Goal: Check status: Check status

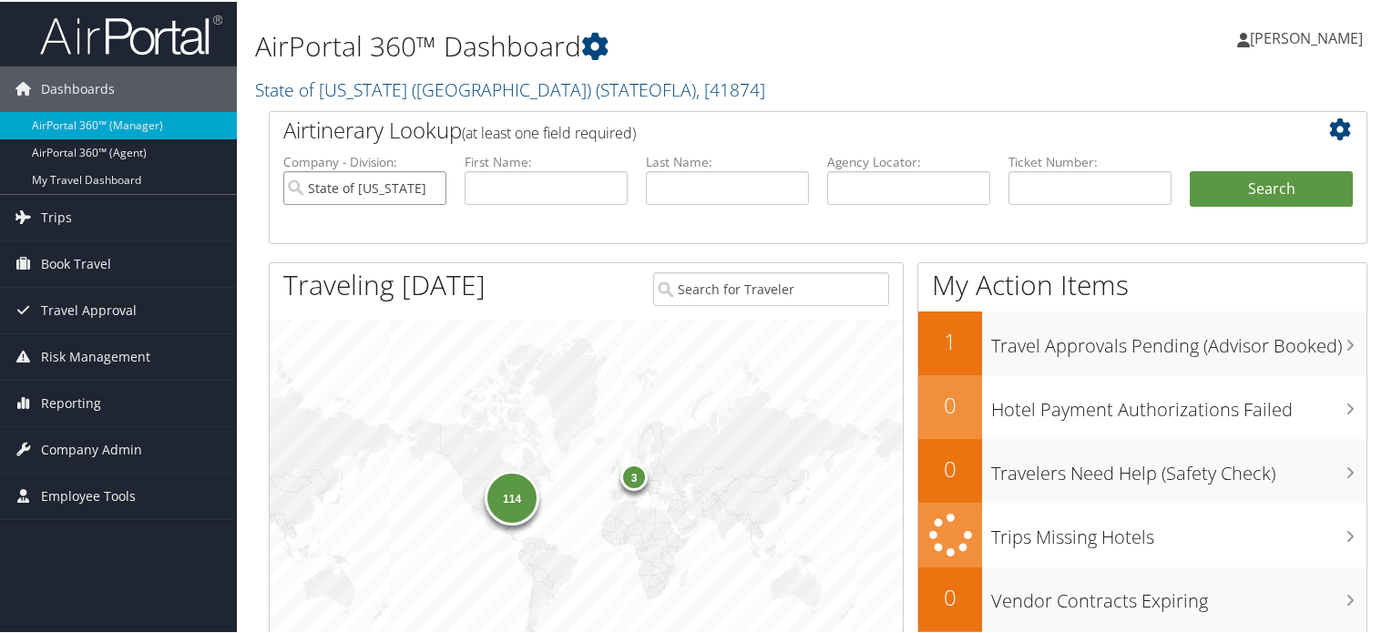
click at [421, 188] on input "State of [US_STATE] ([GEOGRAPHIC_DATA])" at bounding box center [364, 186] width 163 height 34
click at [426, 185] on input "search" at bounding box center [364, 186] width 163 height 34
click at [904, 200] on input "text" at bounding box center [908, 186] width 163 height 34
paste input "DL47JT"
type input "DL47JT"
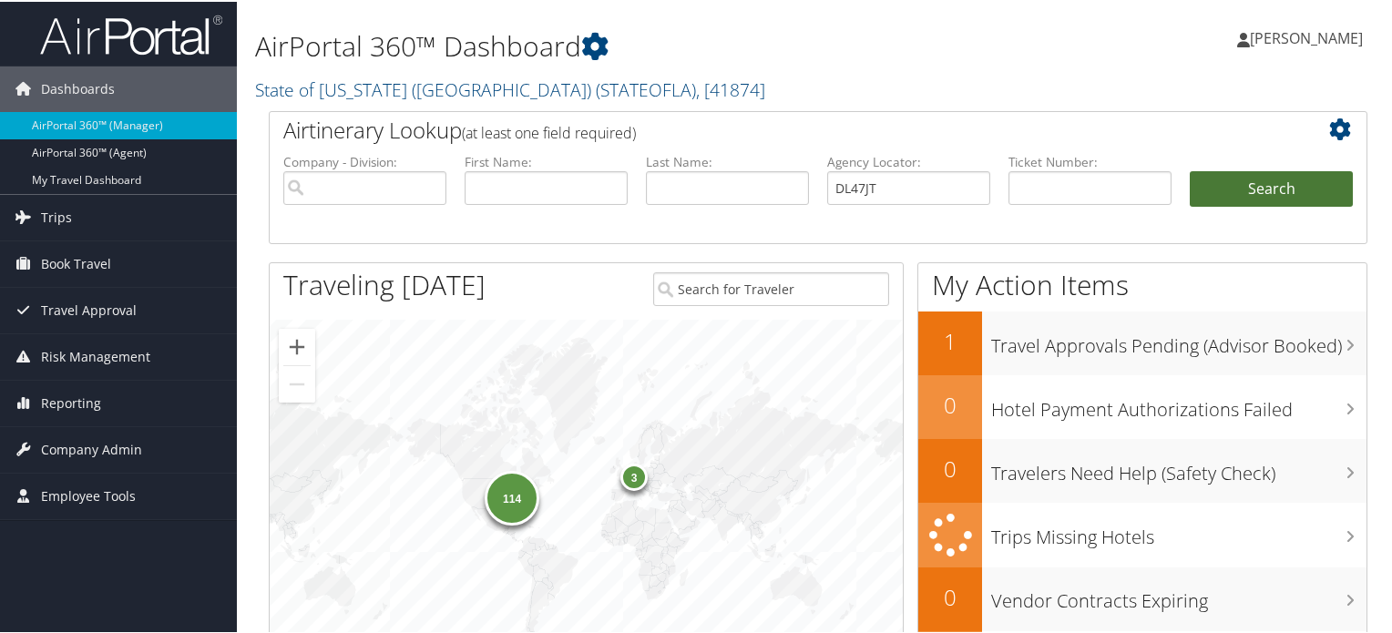
click at [1281, 200] on button "Search" at bounding box center [1271, 187] width 163 height 36
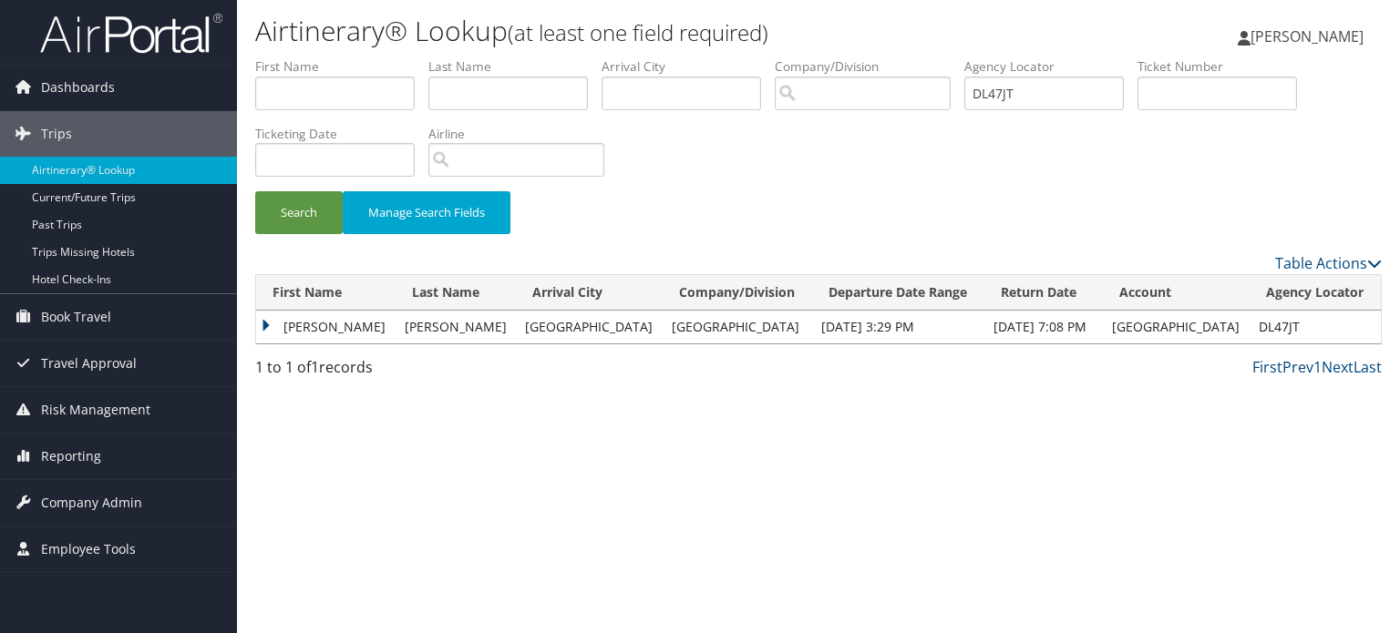
click at [260, 323] on td "BETHANY MARIE" at bounding box center [325, 327] width 139 height 33
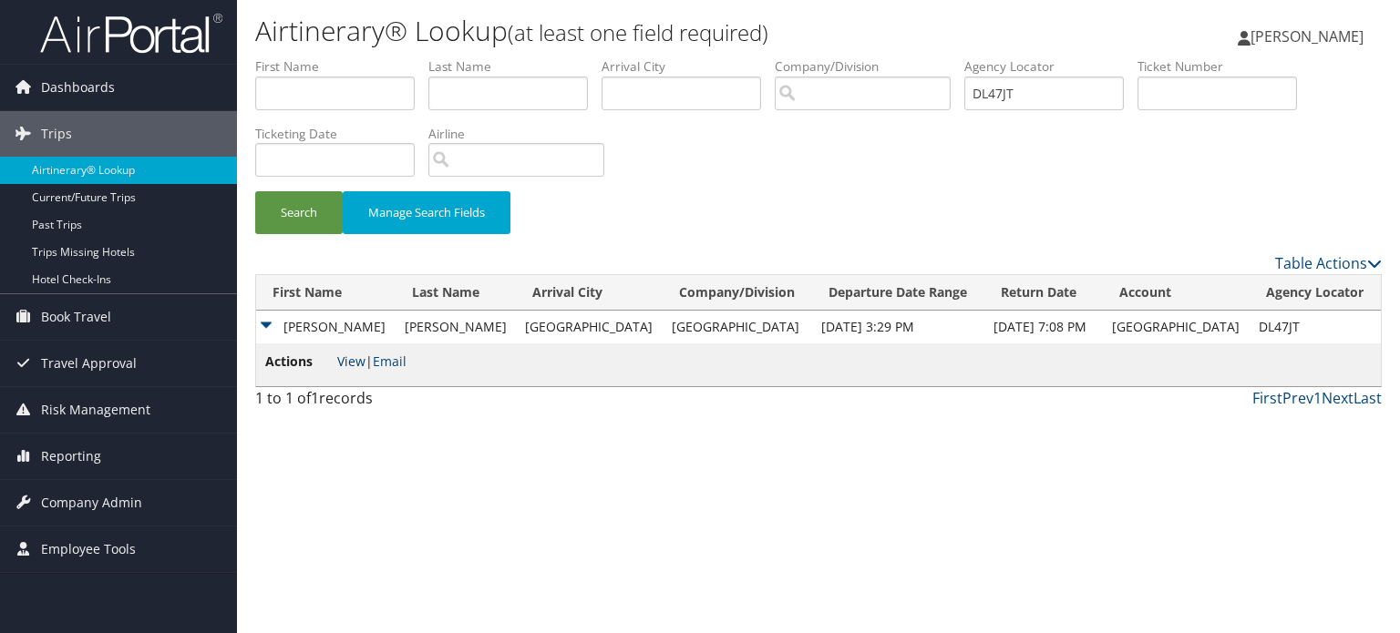
click at [350, 360] on link "View" at bounding box center [351, 361] width 28 height 17
click at [105, 491] on span "Company Admin" at bounding box center [91, 503] width 101 height 46
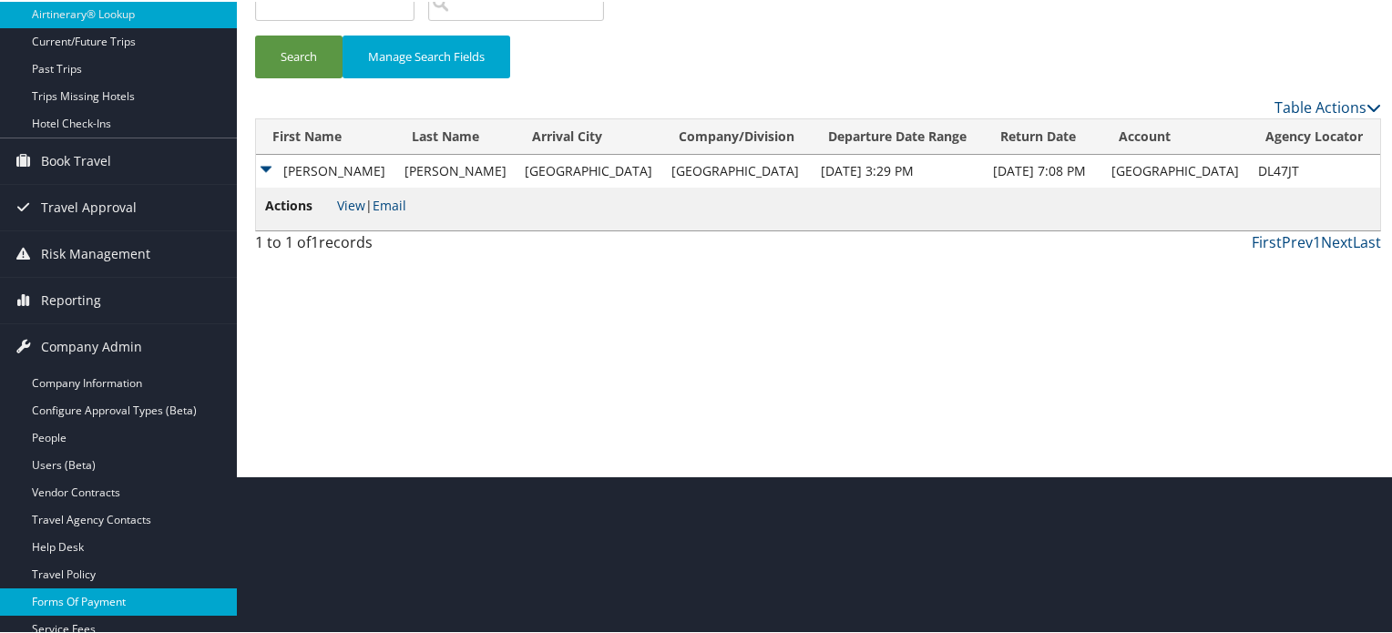
scroll to position [364, 0]
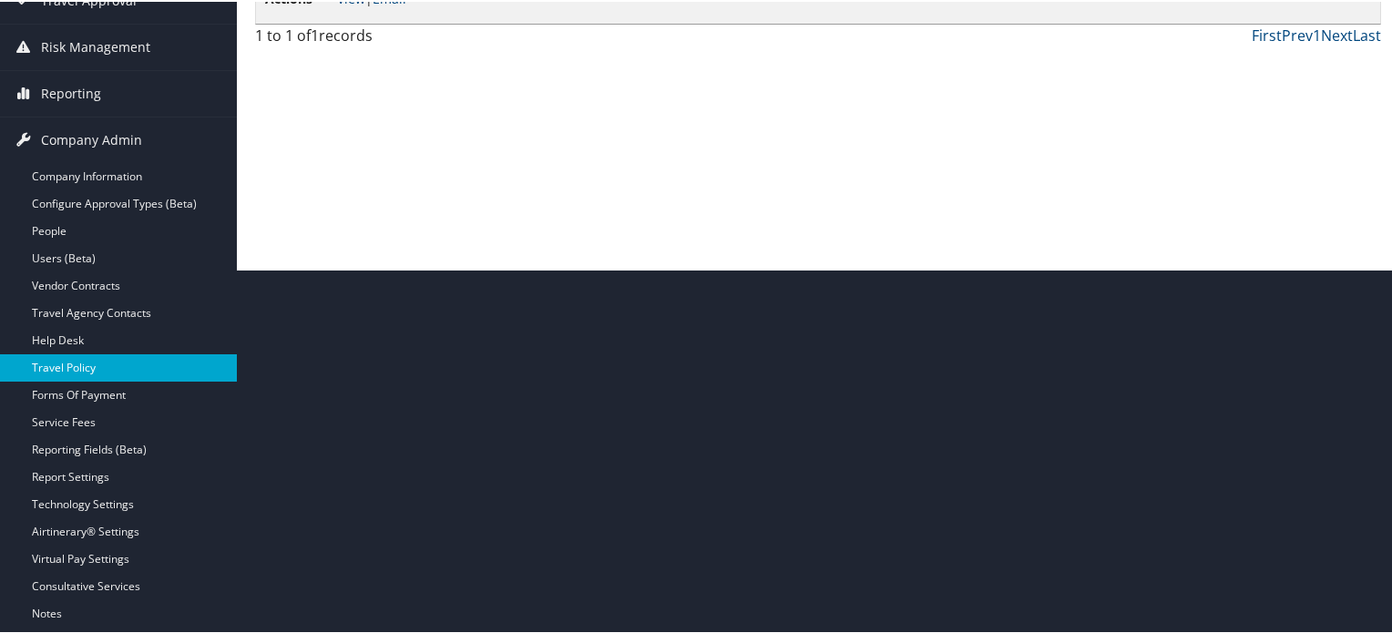
click at [83, 370] on link "Travel Policy" at bounding box center [118, 366] width 237 height 27
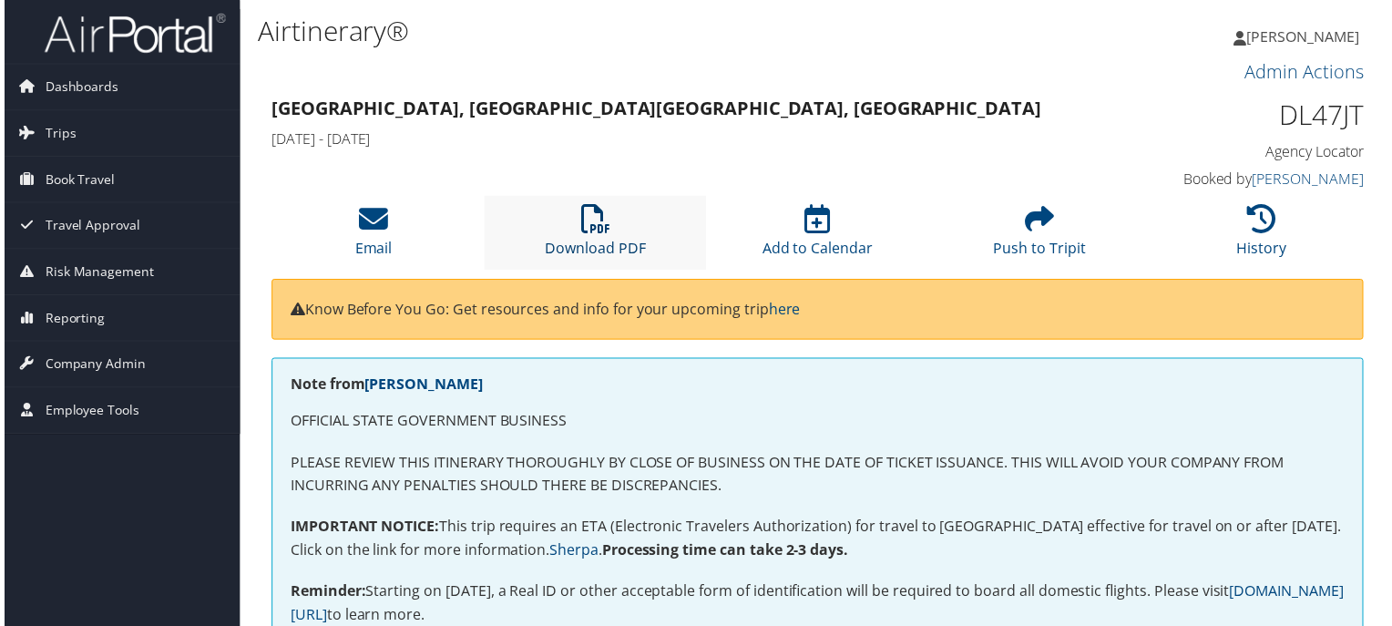
click at [580, 232] on icon at bounding box center [594, 220] width 29 height 29
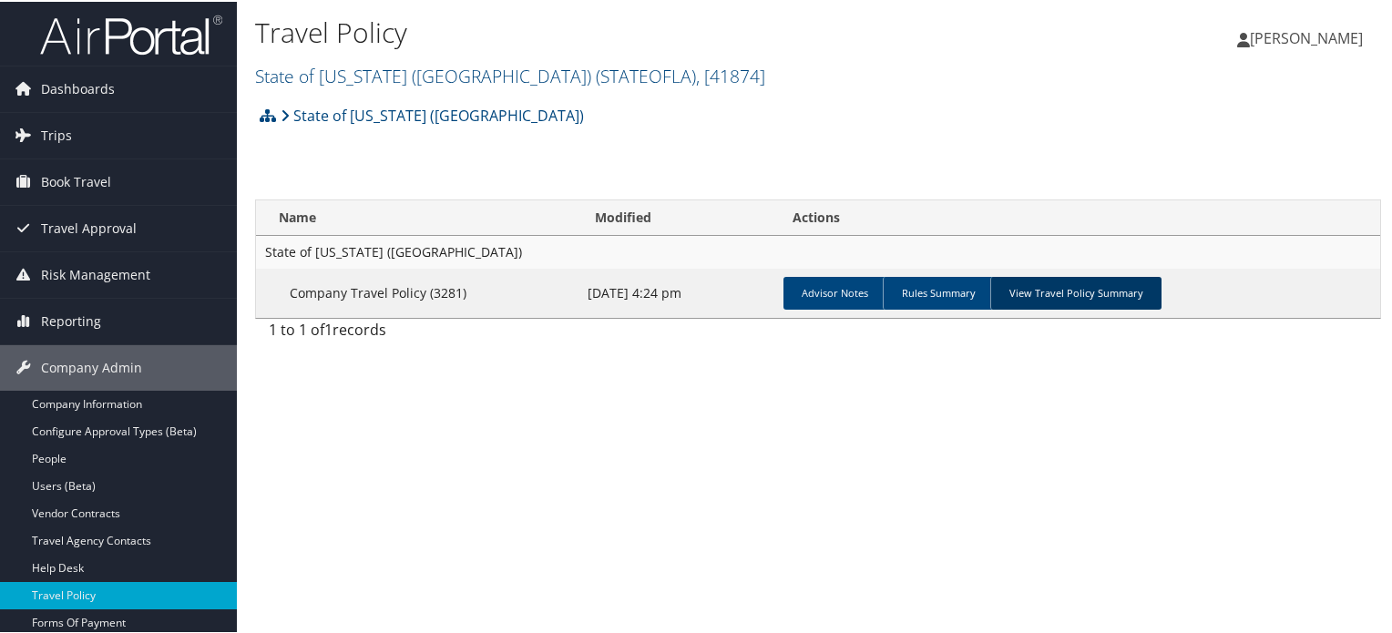
click at [1065, 291] on link "View Travel Policy Summary" at bounding box center [1076, 291] width 171 height 33
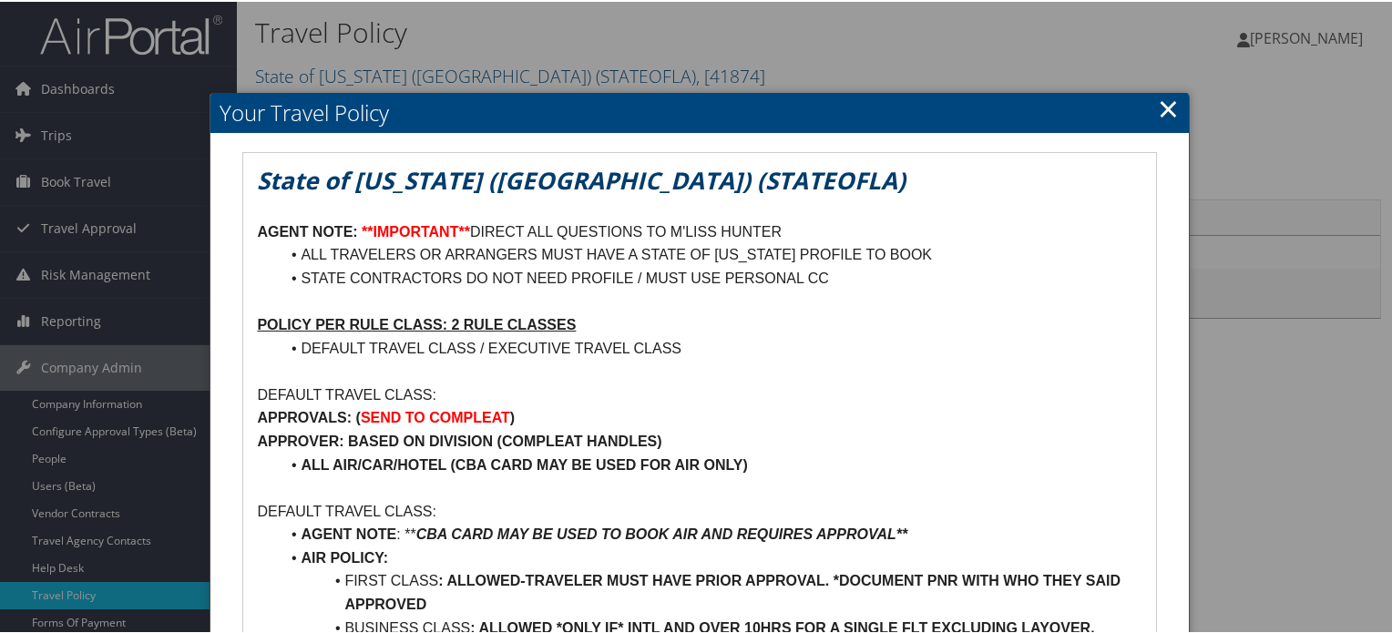
click at [1163, 112] on link "×" at bounding box center [1168, 106] width 21 height 36
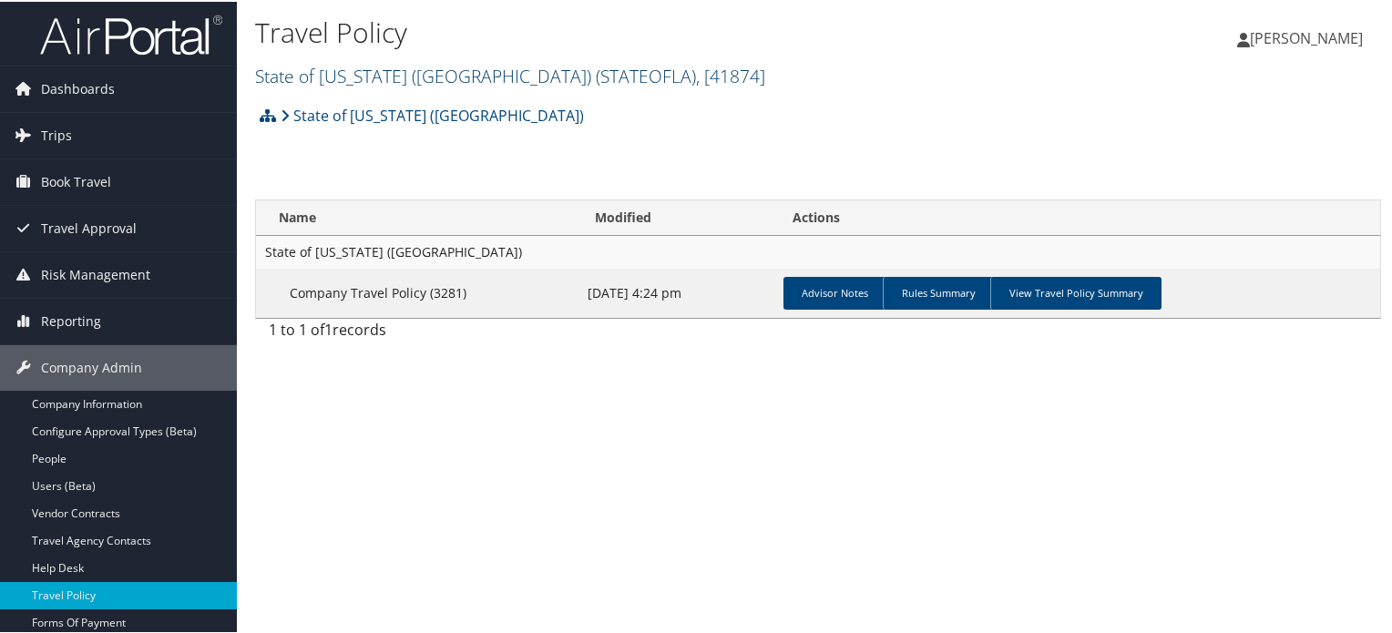
click at [409, 75] on link "State of Louisiana (SOLA) ( STATEOFLA ) , [ 41874 ]" at bounding box center [510, 74] width 510 height 25
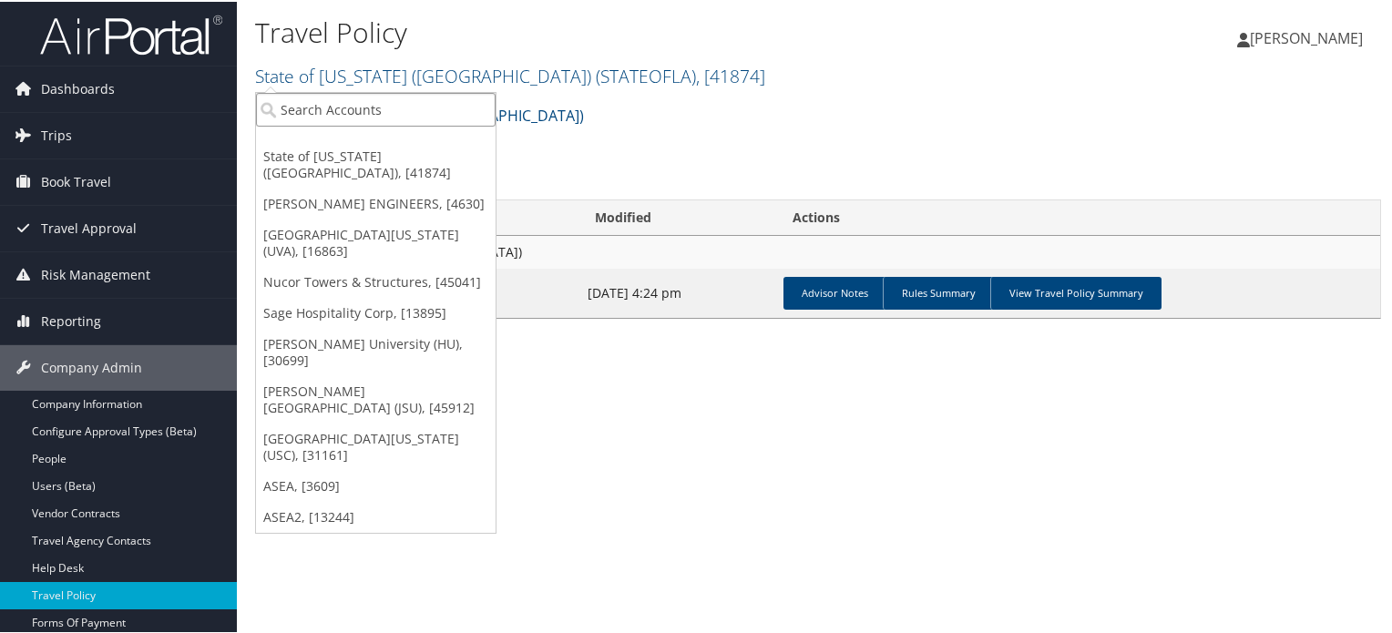
click at [408, 96] on input "search" at bounding box center [376, 108] width 240 height 34
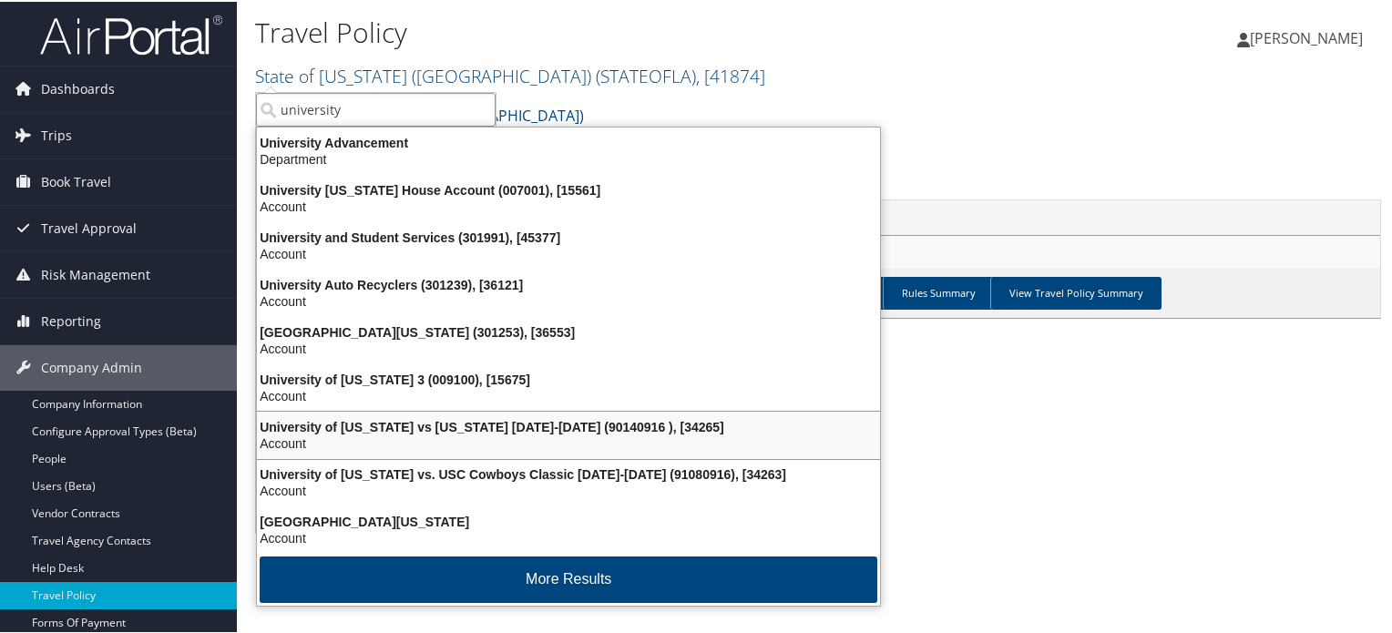
type input "university"
click at [914, 417] on div "Travel Policy State of Louisiana (SOLA) ( STATEOFLA ) , [ 41874 ] State of Loui…" at bounding box center [818, 316] width 1163 height 633
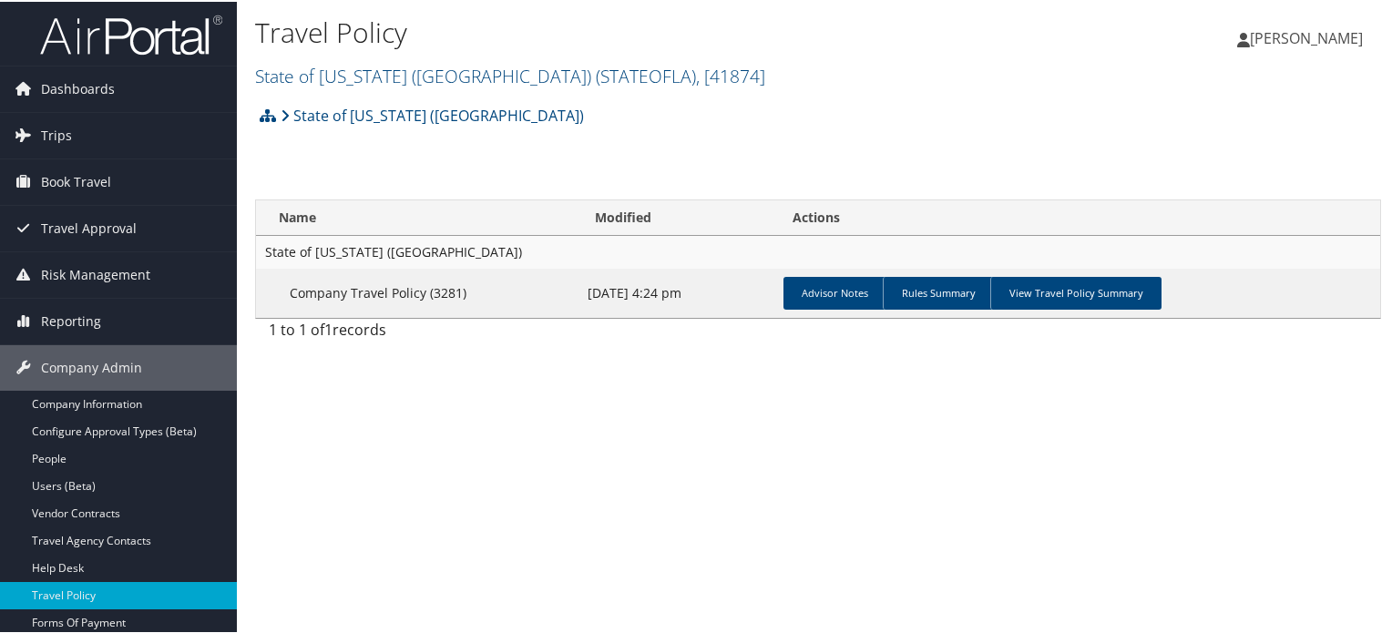
click at [124, 39] on img at bounding box center [131, 33] width 182 height 43
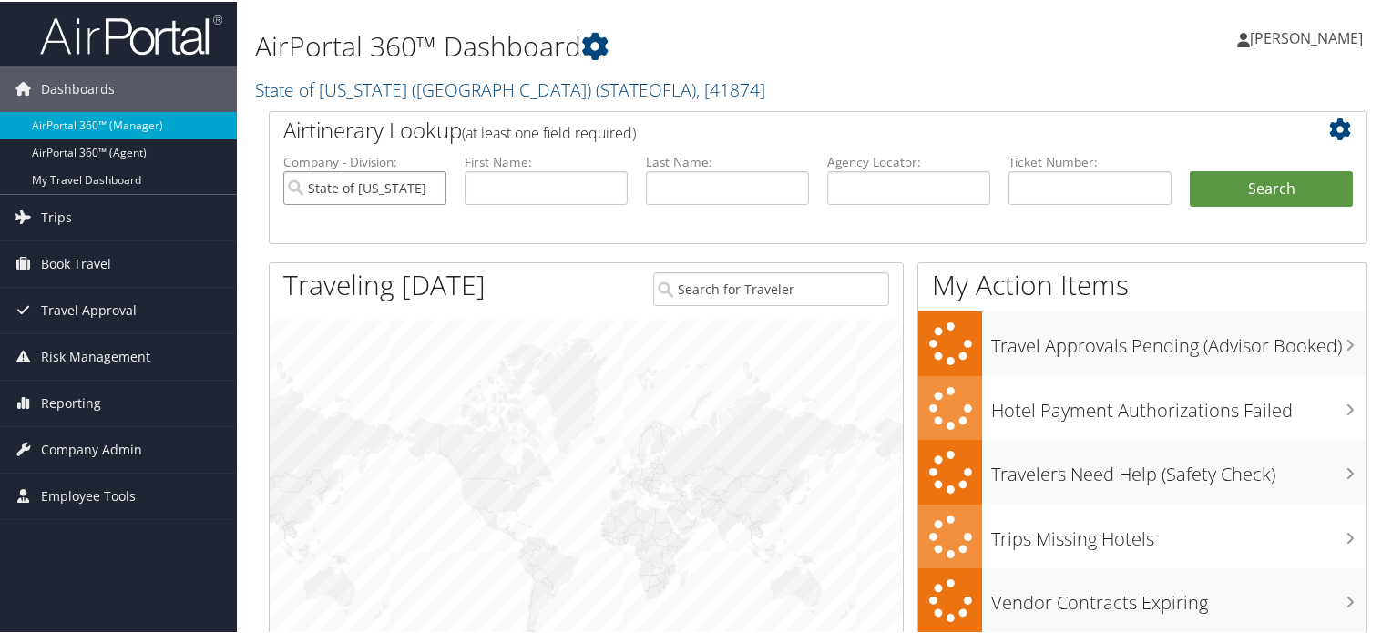
click at [431, 185] on input "State of Louisiana (SOLA)" at bounding box center [364, 186] width 163 height 34
click at [905, 176] on input "text" at bounding box center [908, 186] width 163 height 34
paste input "D18FY3"
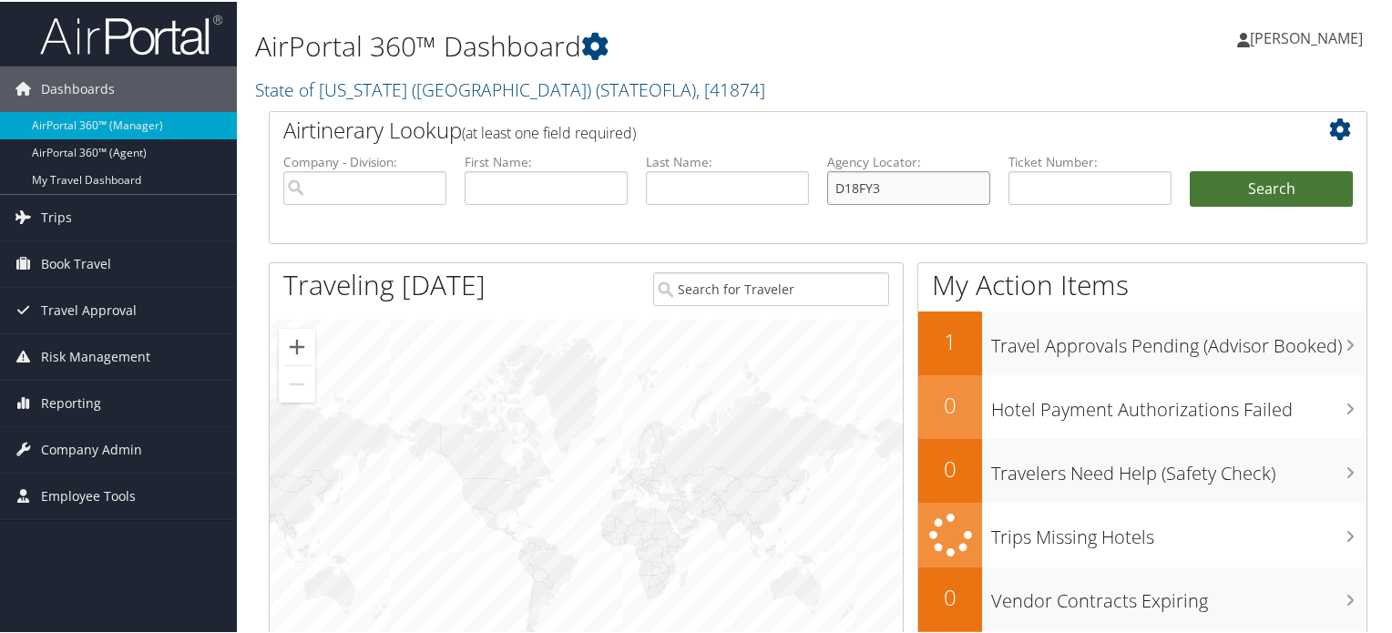
type input "D18FY3"
click at [1224, 198] on button "Search" at bounding box center [1271, 187] width 163 height 36
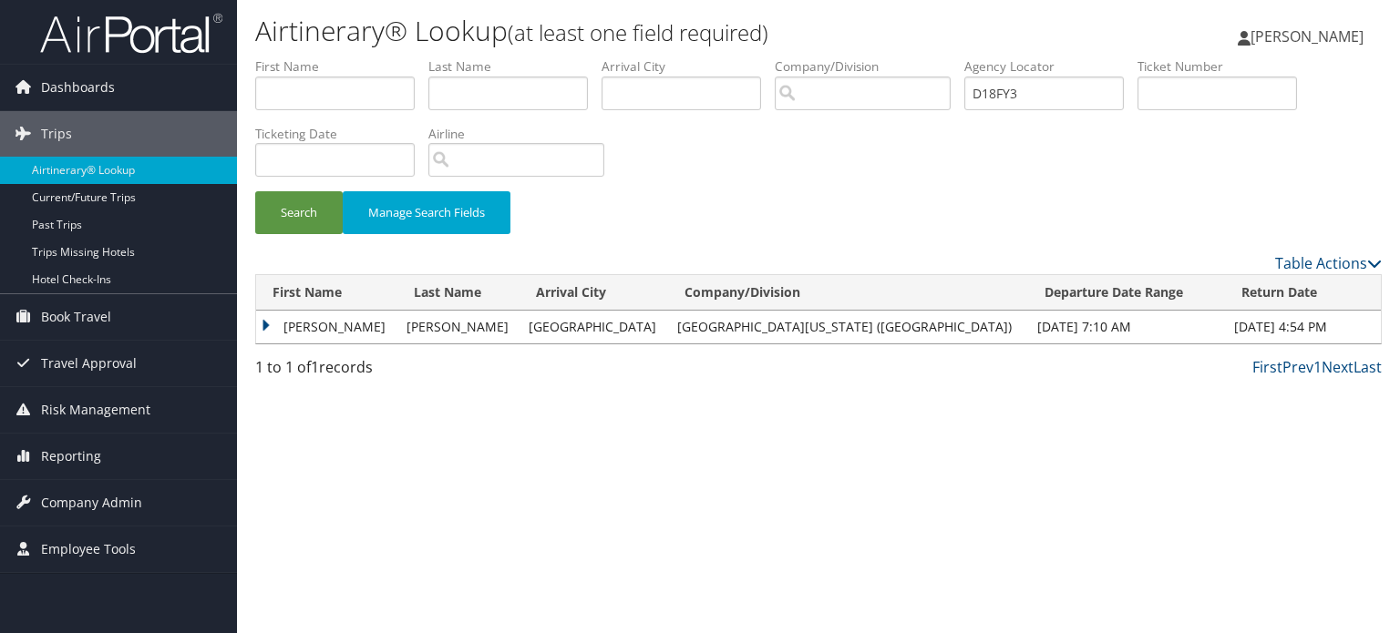
click at [272, 323] on td "ALVIN WANG" at bounding box center [326, 327] width 141 height 33
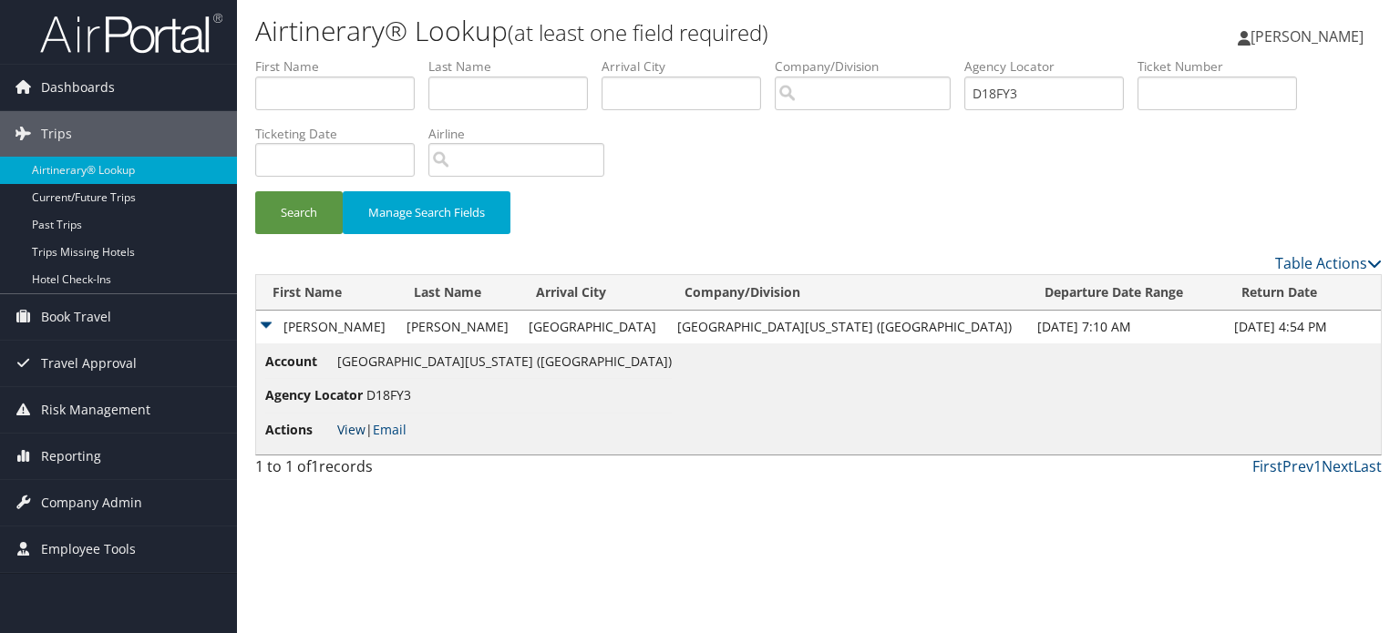
click at [346, 433] on link "View" at bounding box center [351, 429] width 28 height 17
click at [80, 496] on span "Company Admin" at bounding box center [91, 503] width 101 height 46
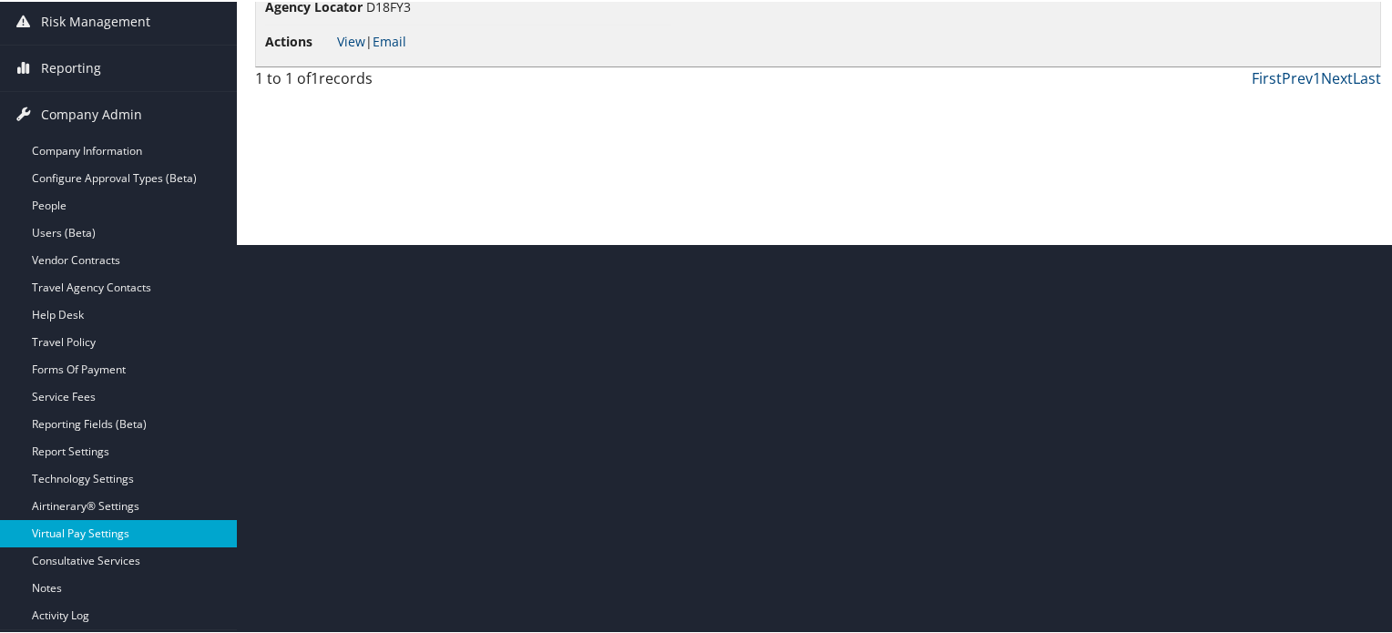
scroll to position [430, 0]
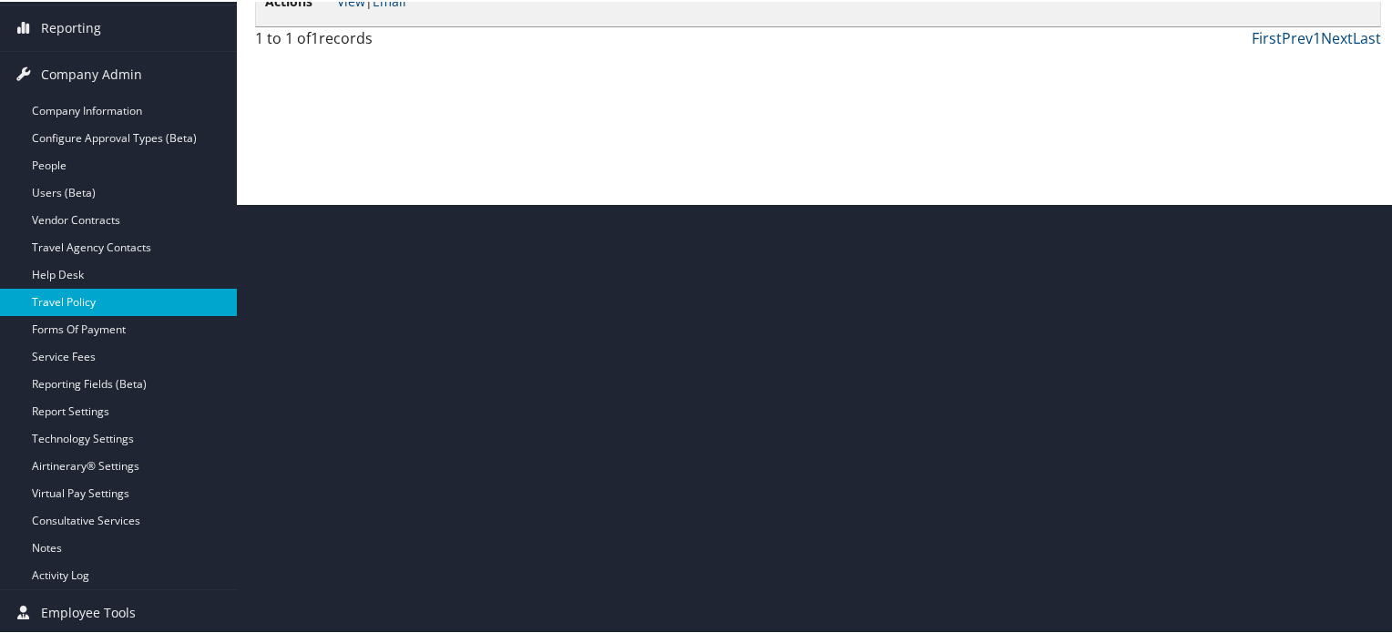
click at [77, 301] on link "Travel Policy" at bounding box center [118, 300] width 237 height 27
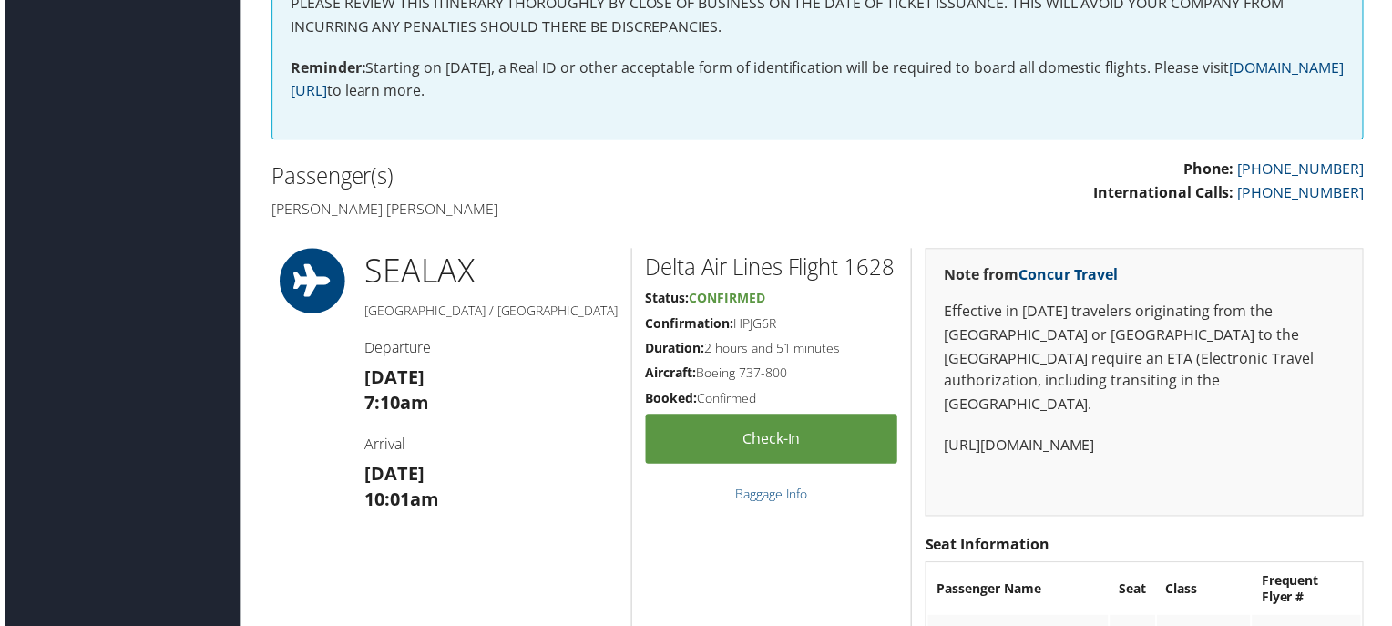
scroll to position [547, 0]
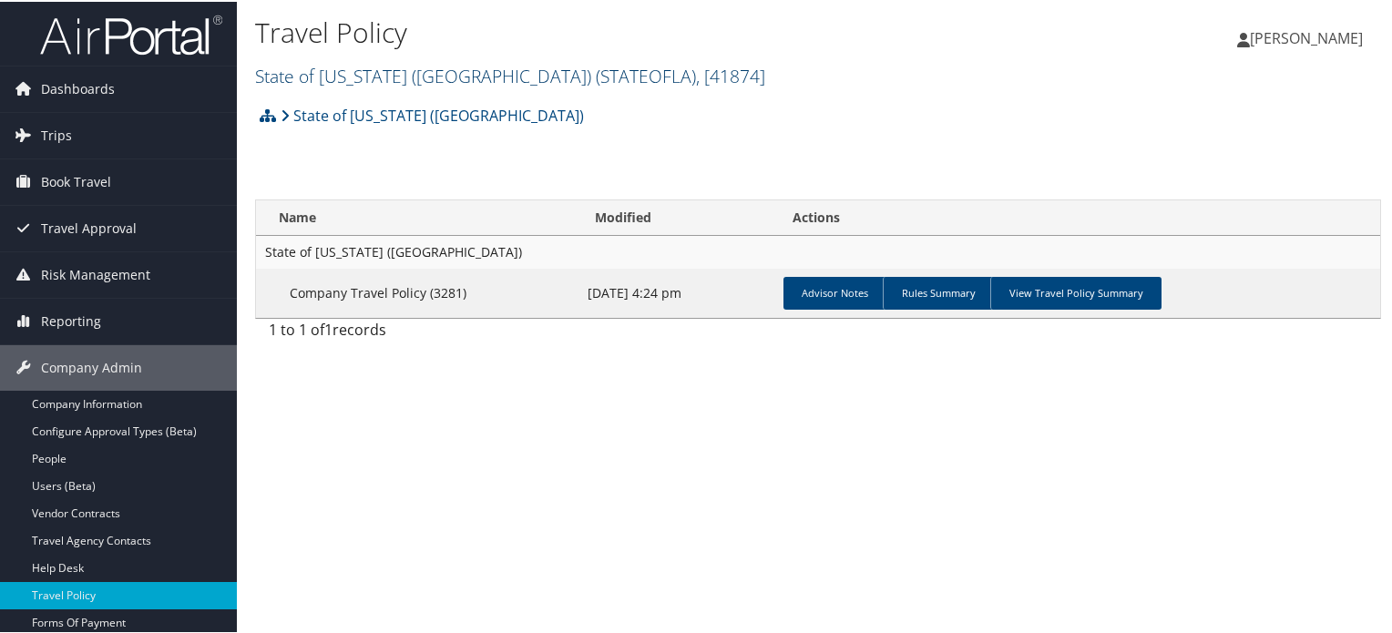
click at [596, 79] on span "( STATEOFLA )" at bounding box center [646, 74] width 100 height 25
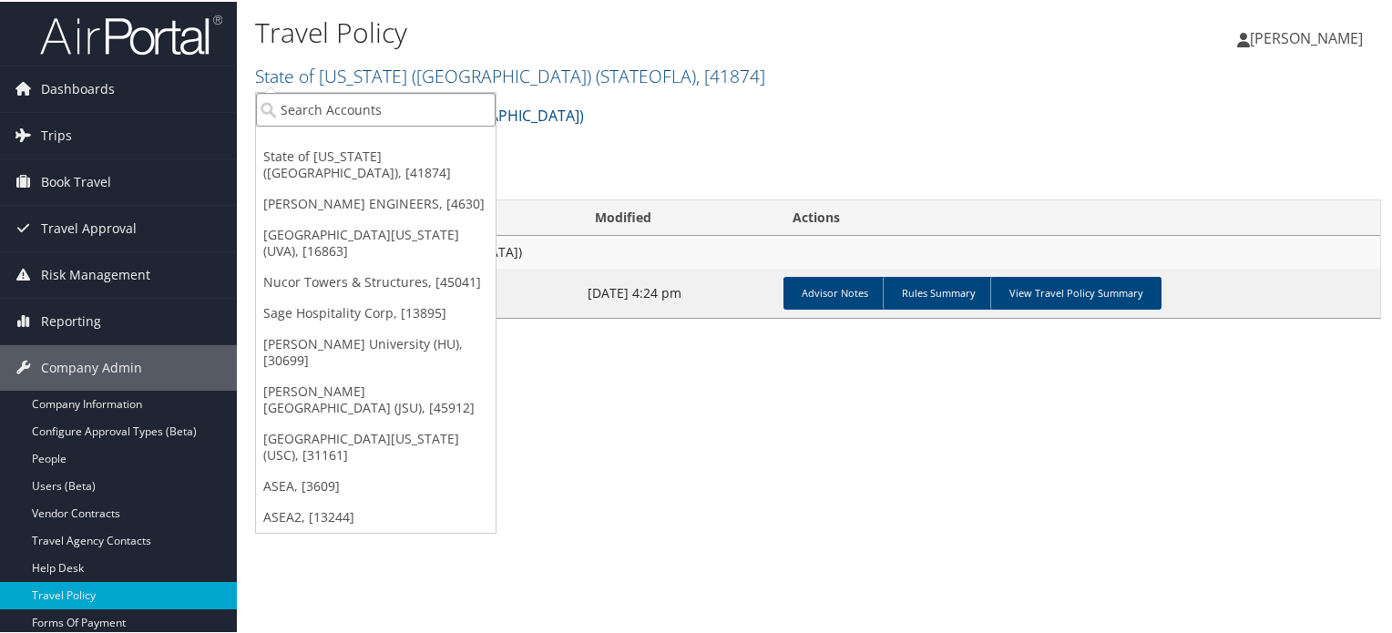
click at [400, 108] on input "search" at bounding box center [376, 108] width 240 height 34
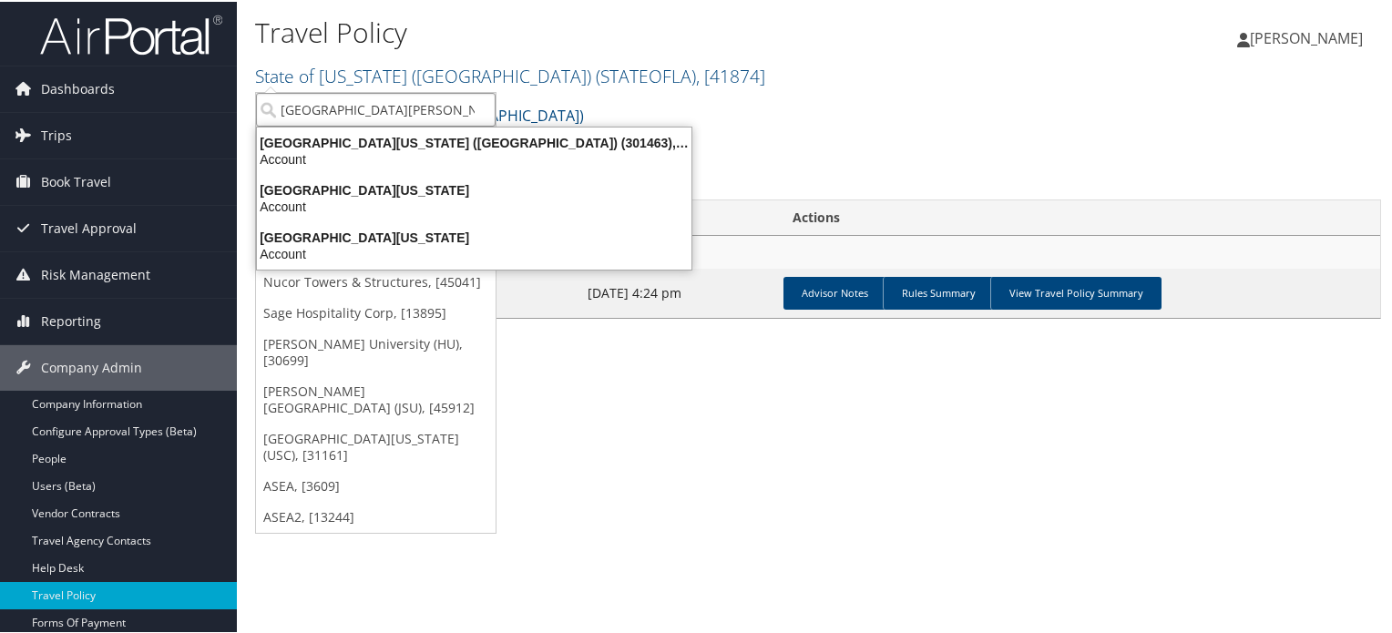
type input "university of southern"
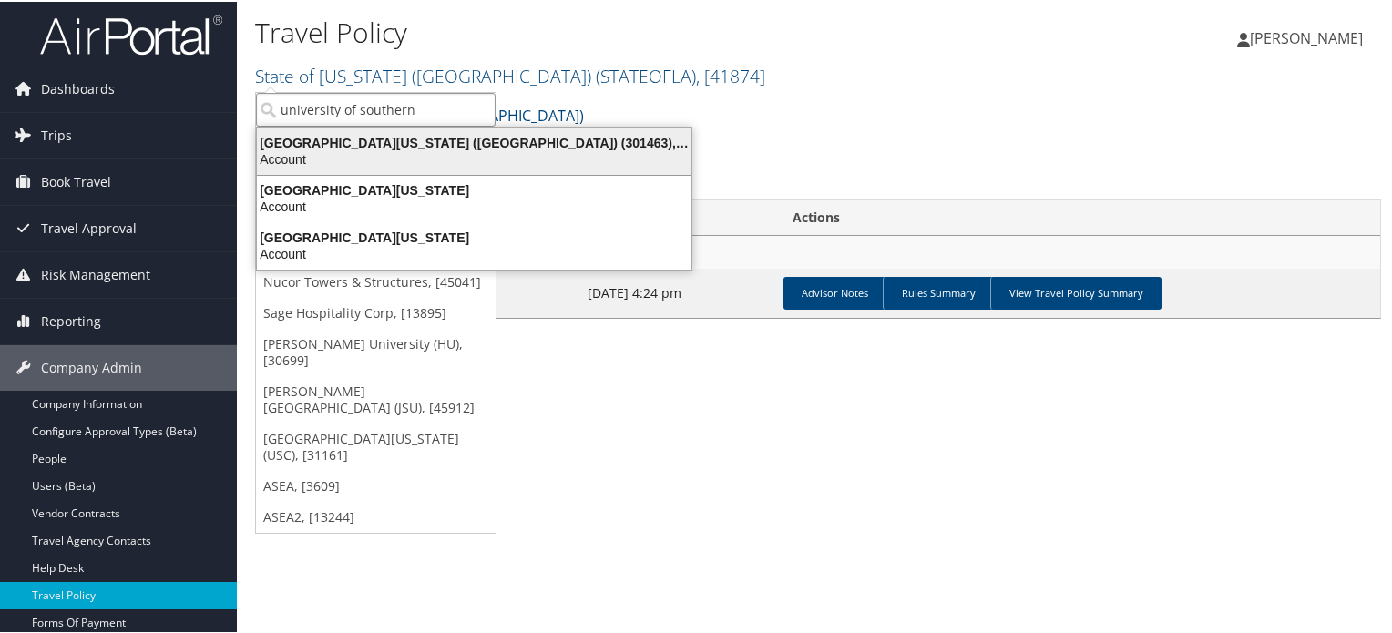
click at [409, 155] on div "Account" at bounding box center [474, 157] width 457 height 16
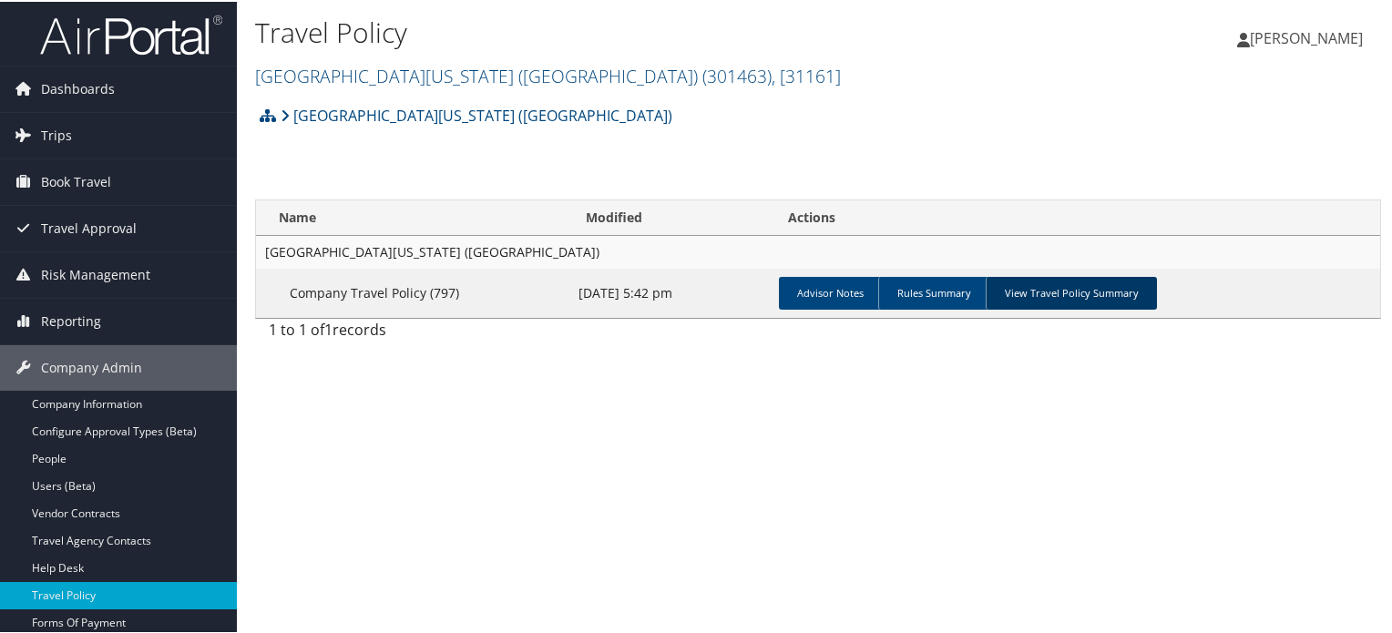
click at [1064, 293] on link "View Travel Policy Summary" at bounding box center [1071, 291] width 171 height 33
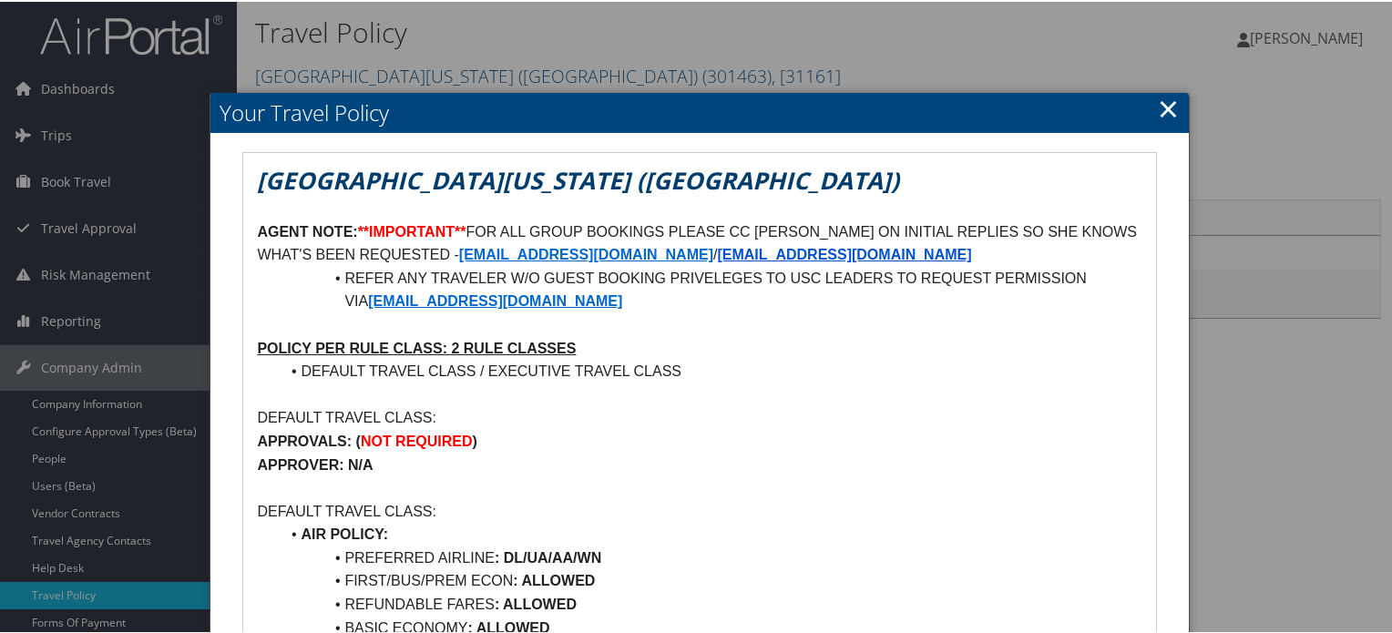
click at [1163, 108] on link "×" at bounding box center [1168, 106] width 21 height 36
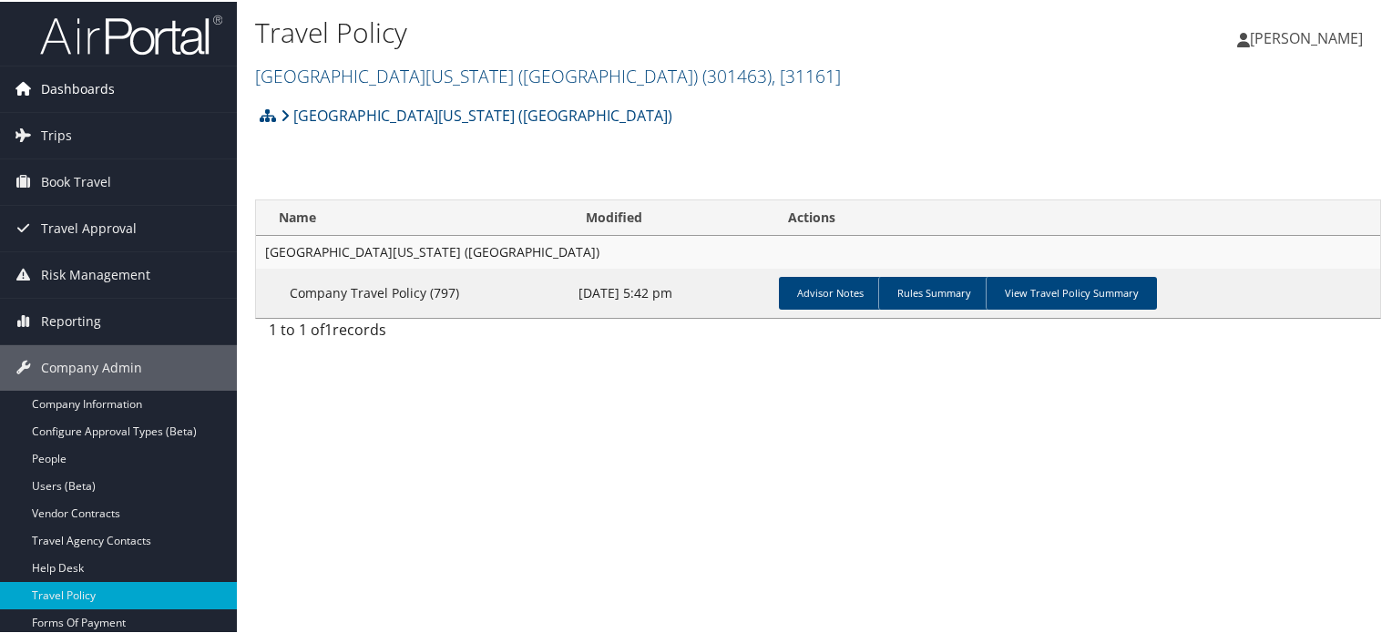
click at [86, 87] on span "Dashboards" at bounding box center [78, 88] width 74 height 46
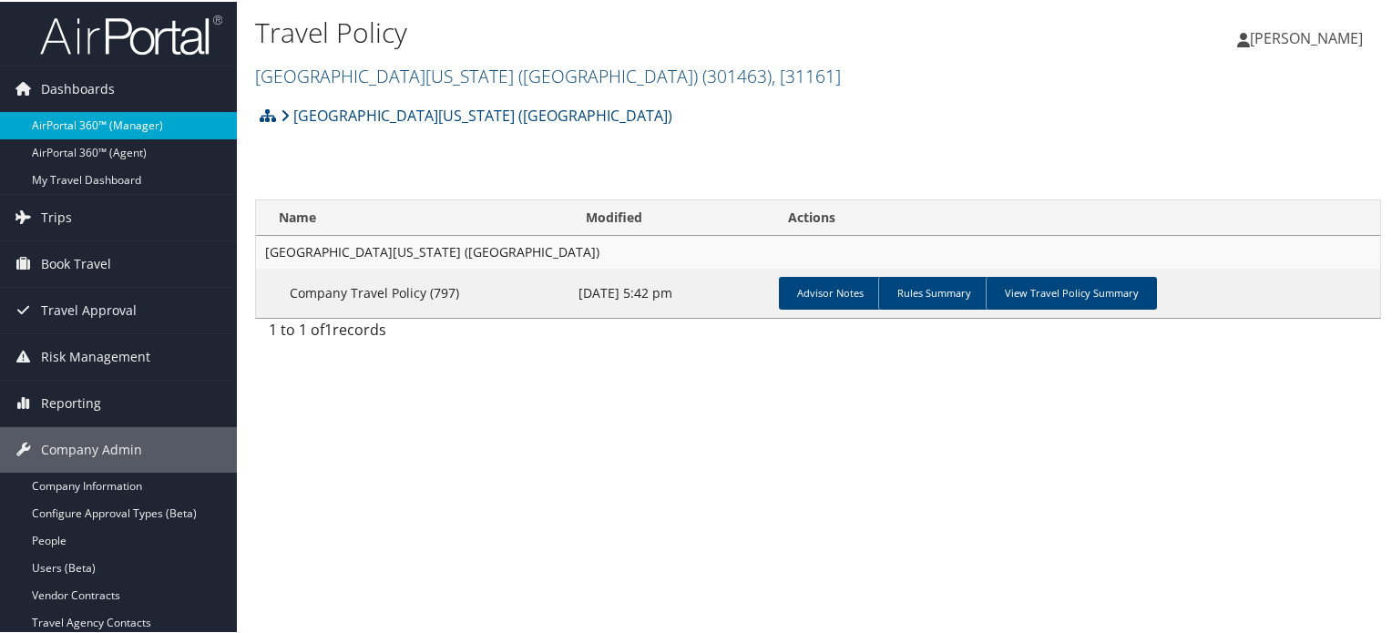
click at [107, 122] on link "AirPortal 360™ (Manager)" at bounding box center [118, 123] width 237 height 27
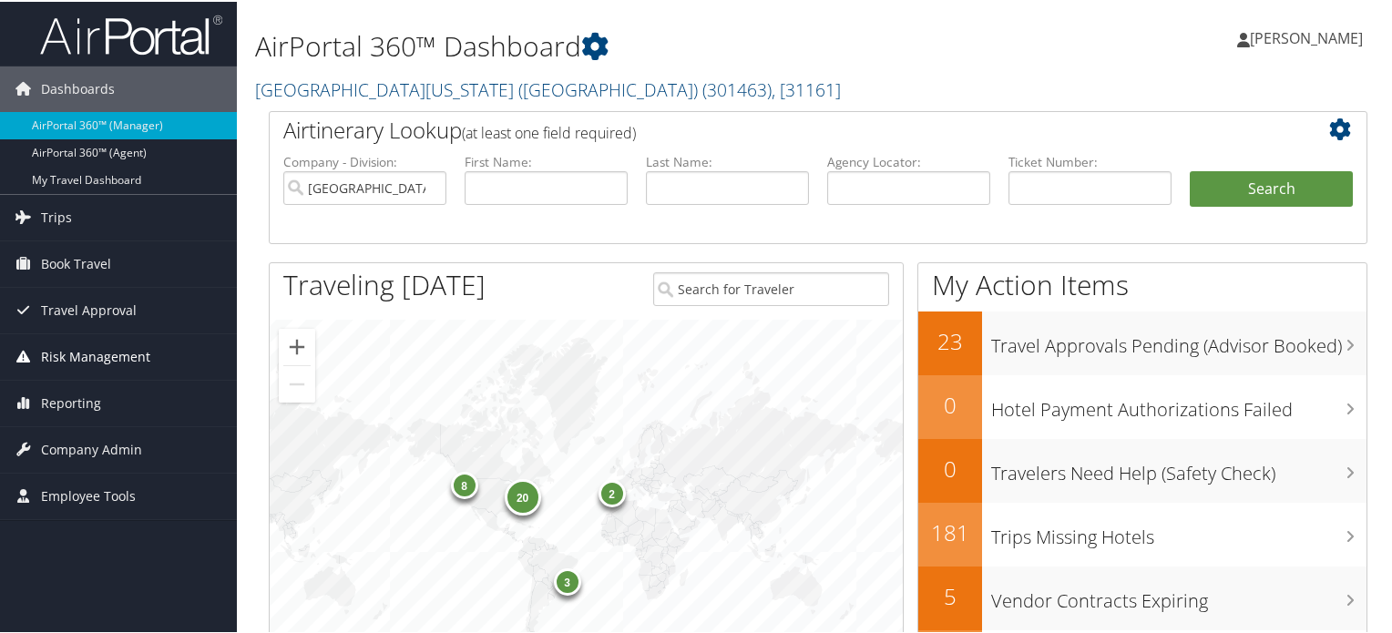
click at [80, 349] on span "Risk Management" at bounding box center [95, 356] width 109 height 46
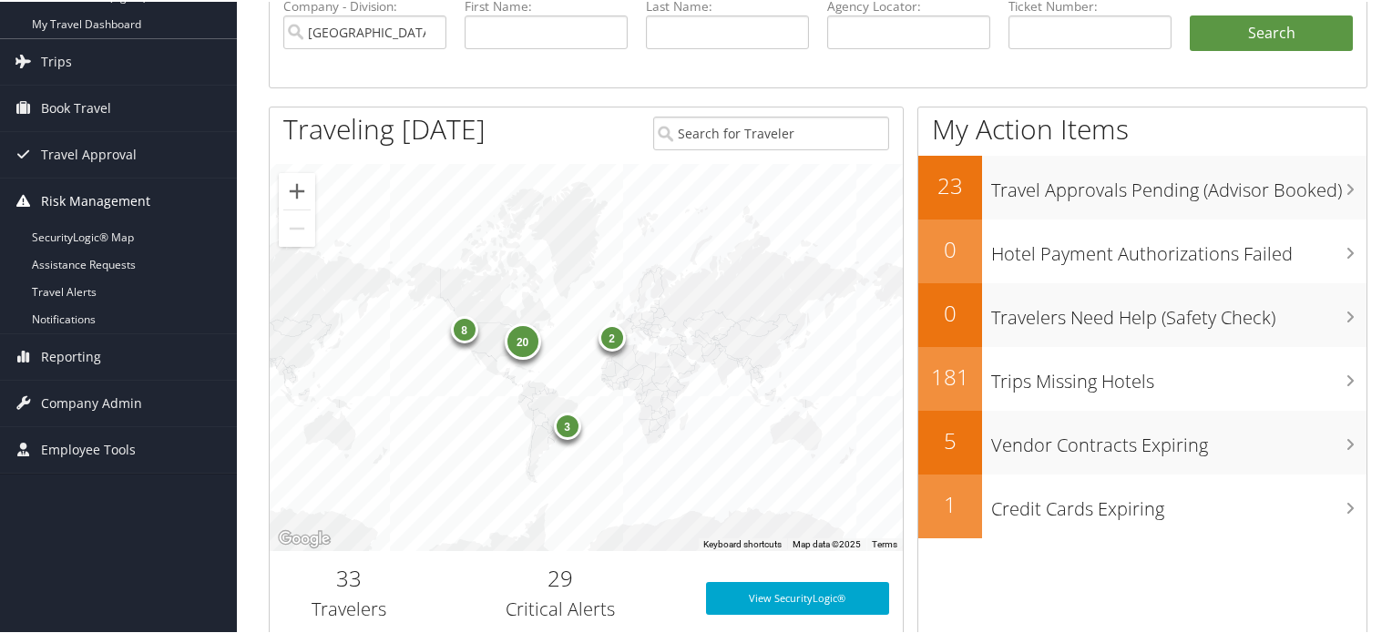
scroll to position [182, 0]
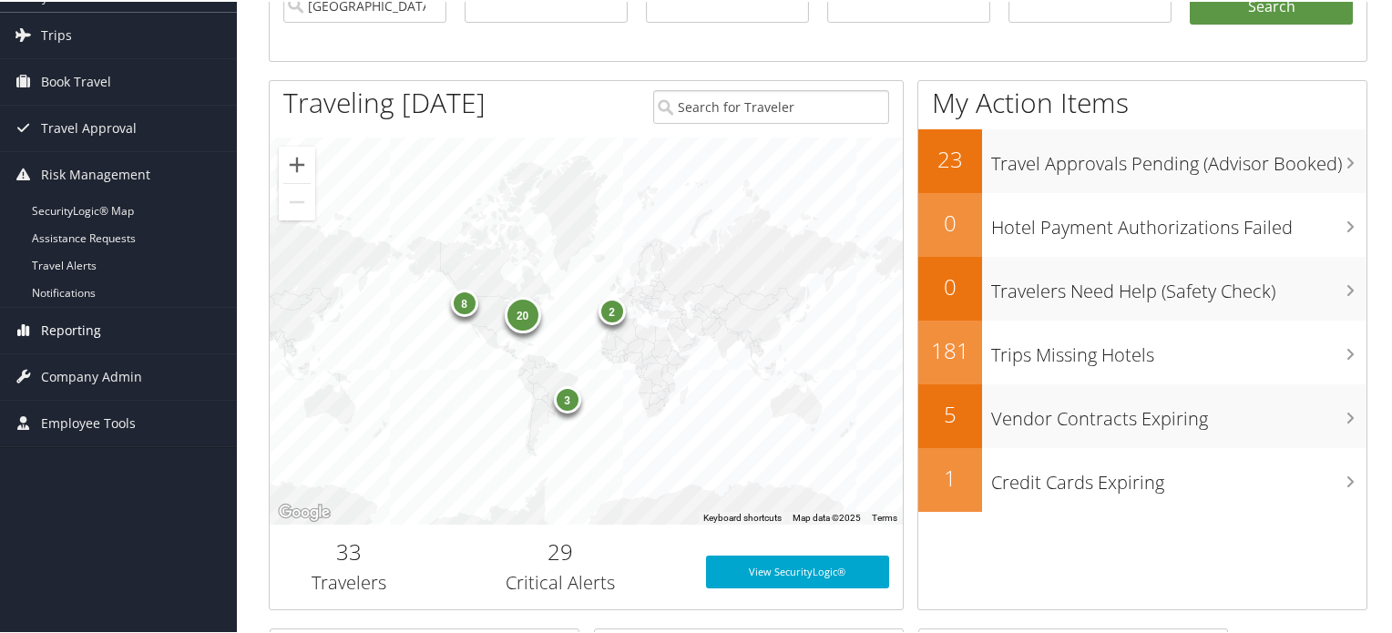
click at [78, 336] on span "Reporting" at bounding box center [71, 329] width 60 height 46
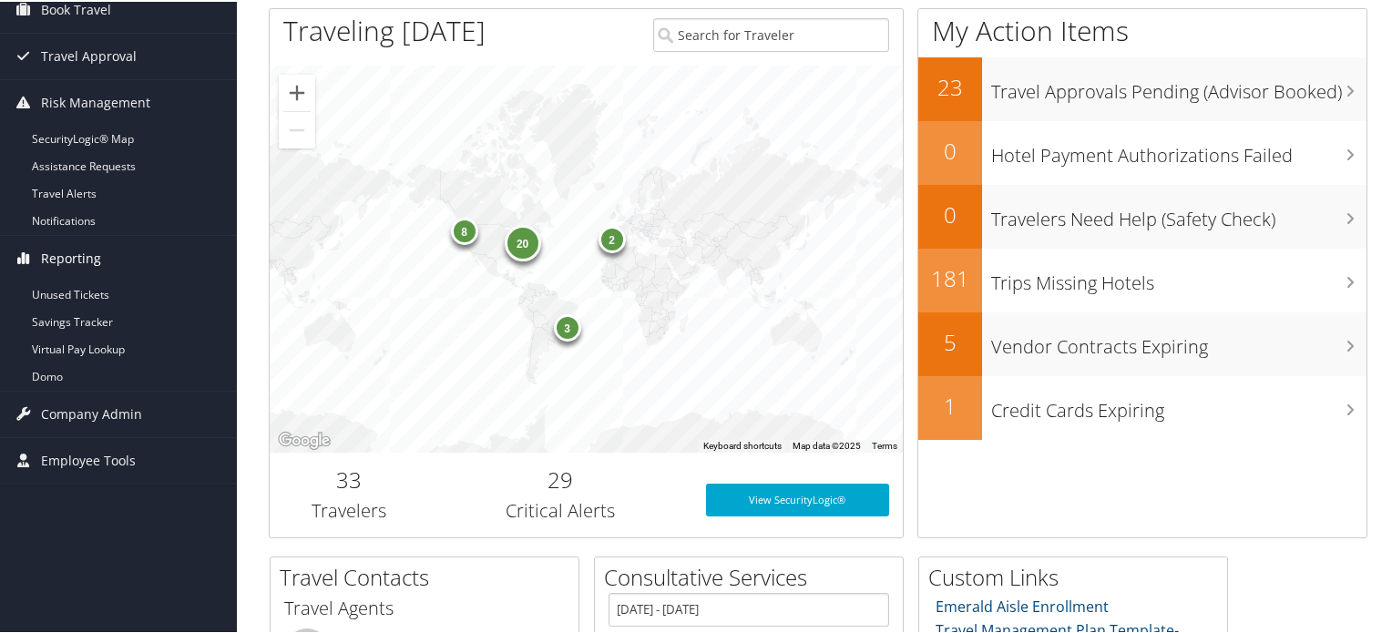
scroll to position [364, 0]
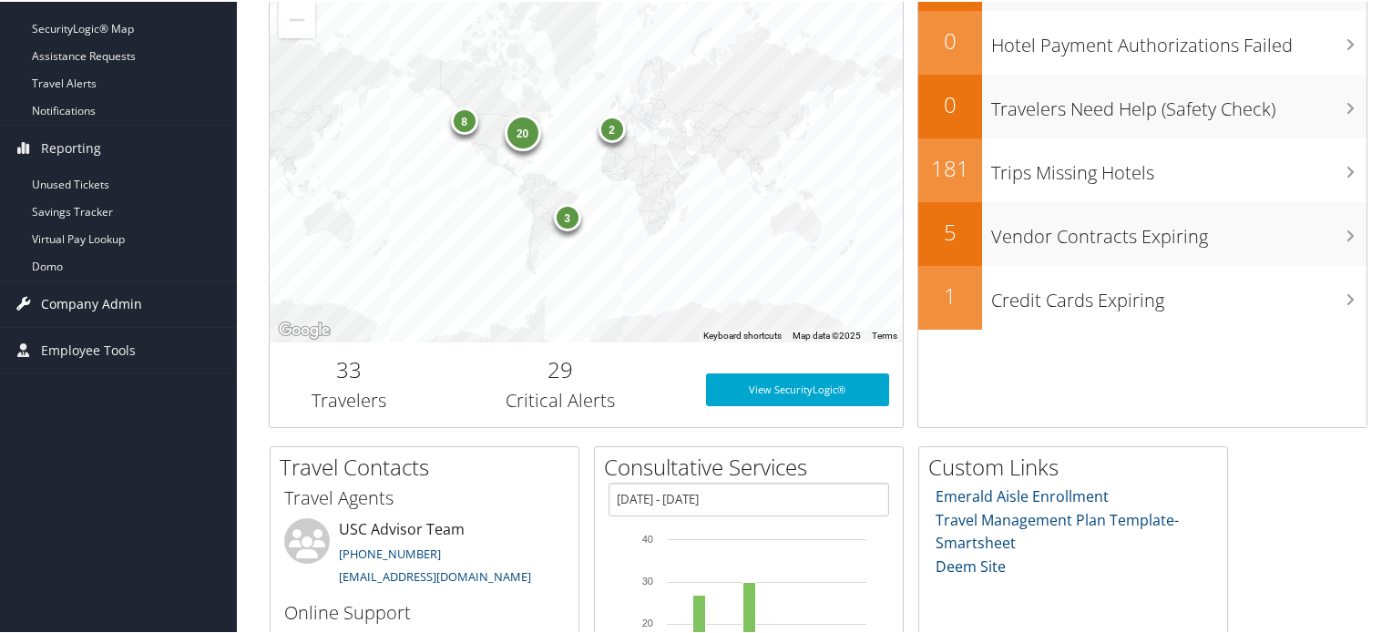
click at [88, 308] on span "Company Admin" at bounding box center [91, 303] width 101 height 46
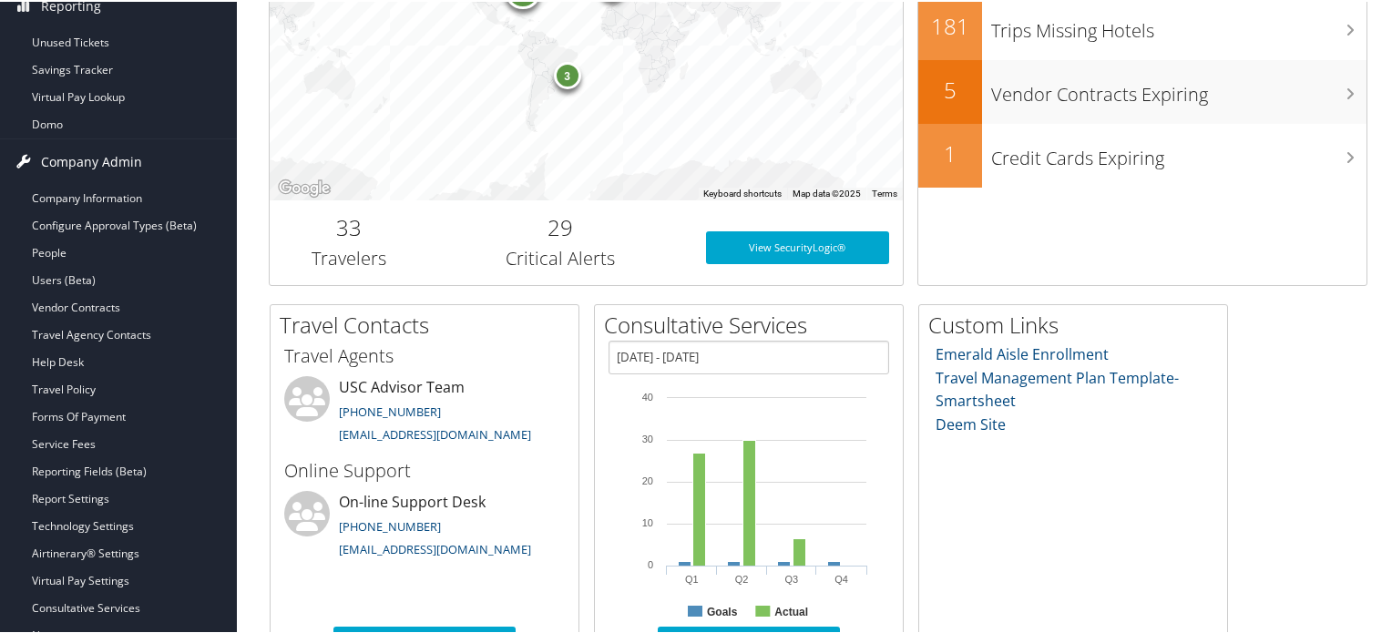
scroll to position [547, 0]
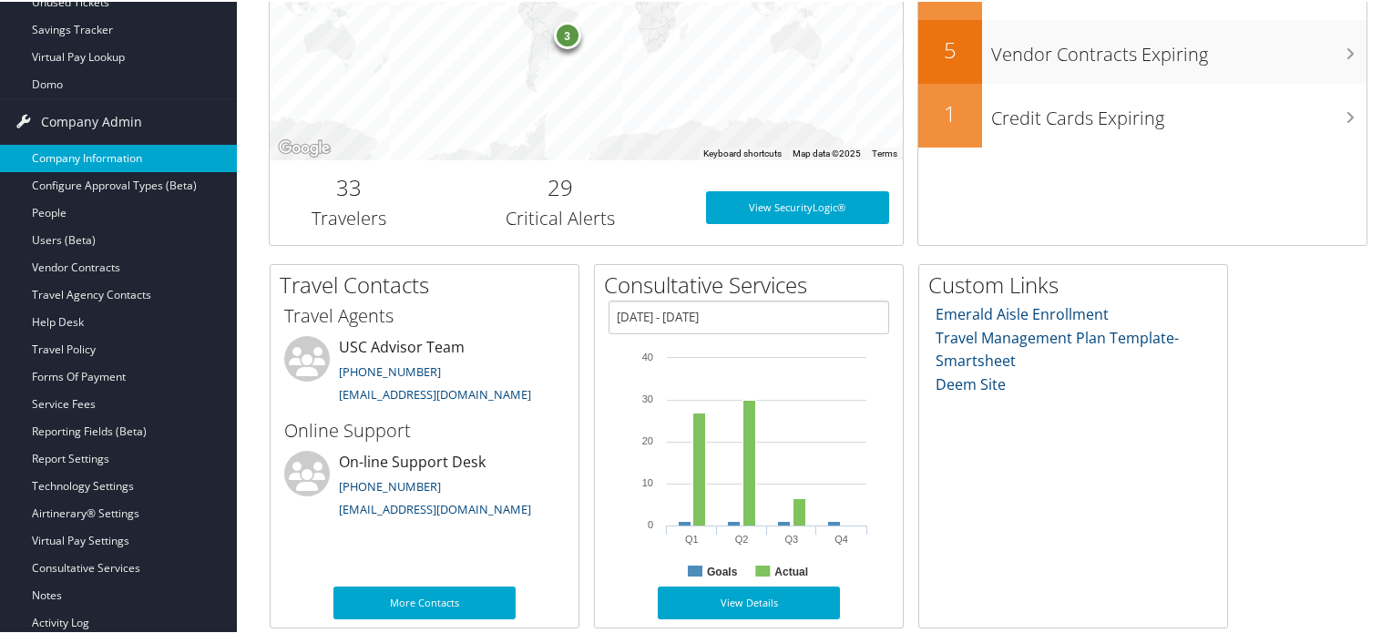
click at [110, 157] on link "Company Information" at bounding box center [118, 156] width 237 height 27
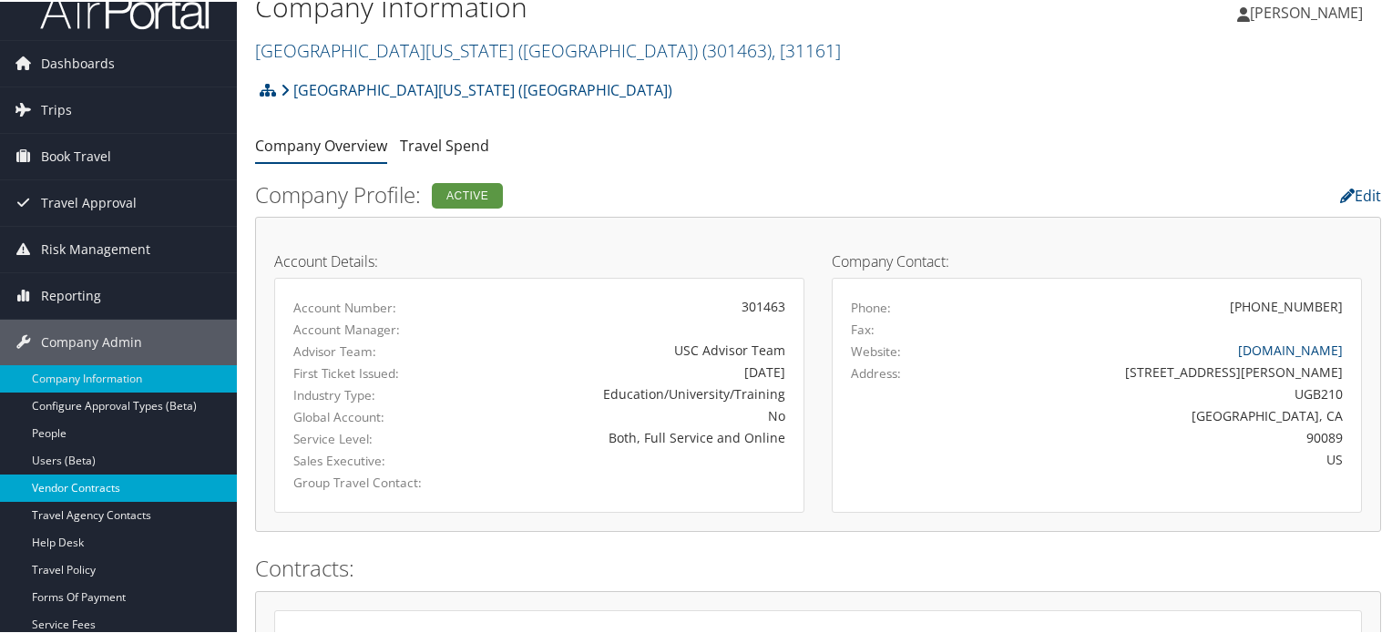
scroll to position [364, 0]
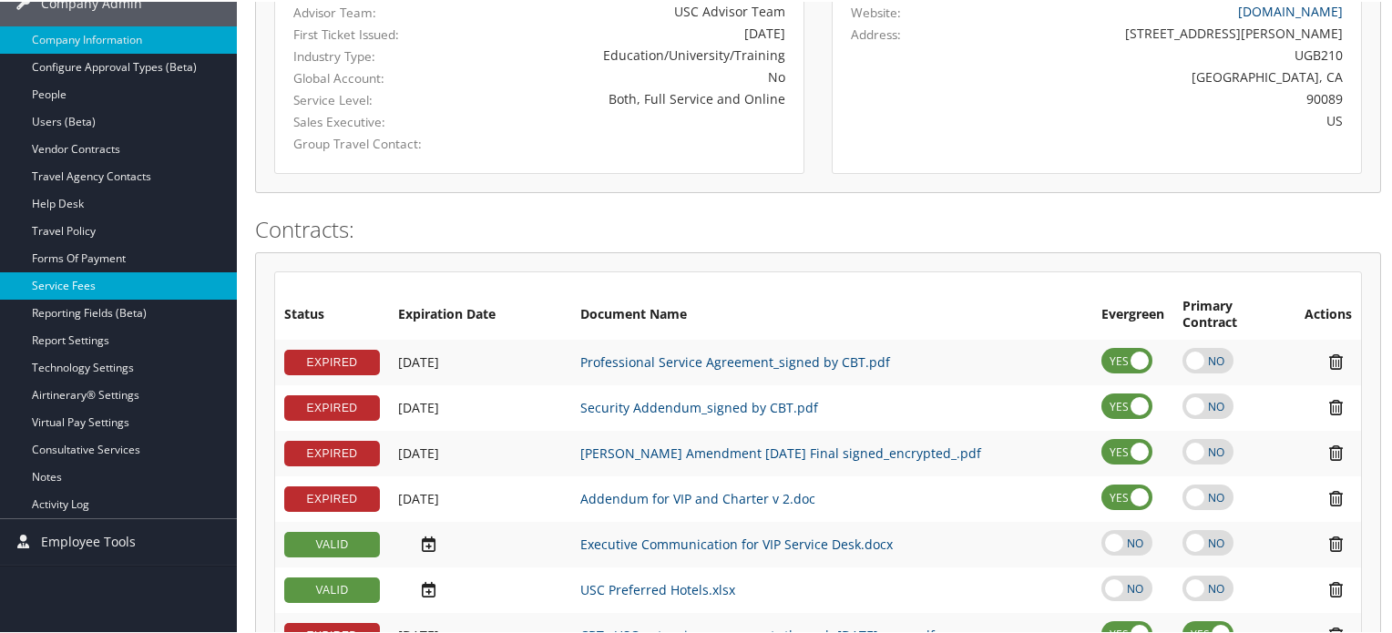
click at [64, 283] on link "Service Fees" at bounding box center [118, 284] width 237 height 27
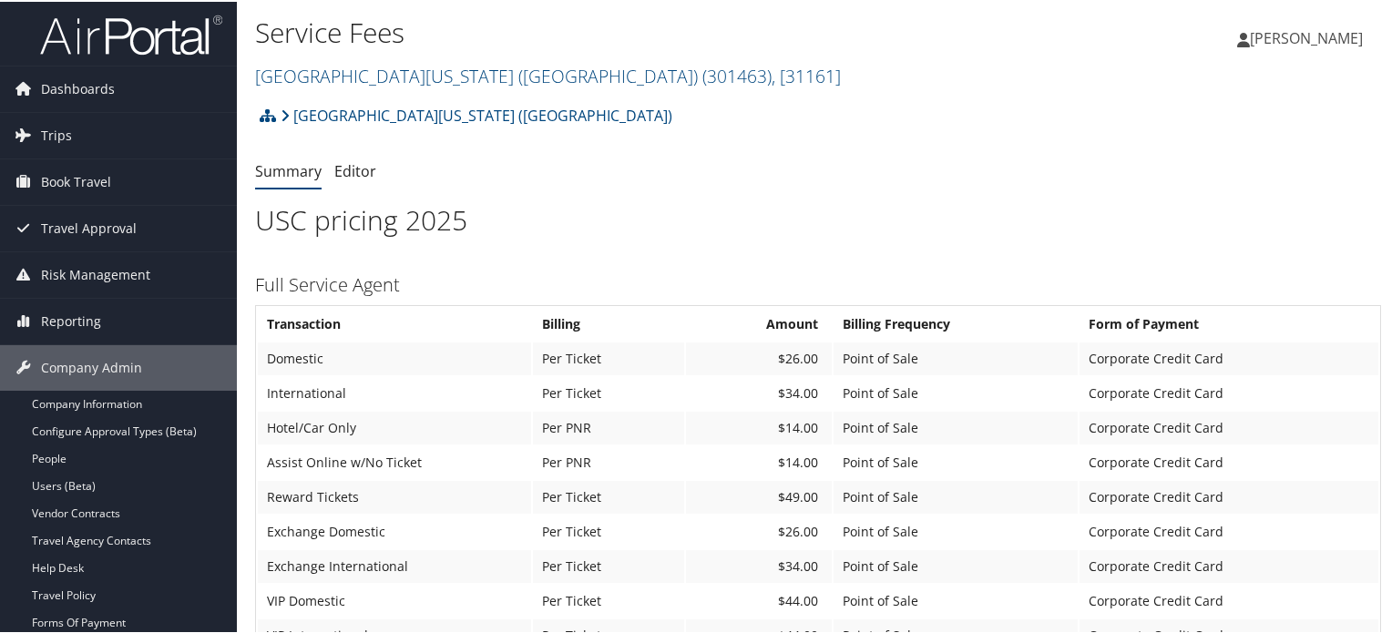
click at [118, 17] on img at bounding box center [131, 33] width 182 height 43
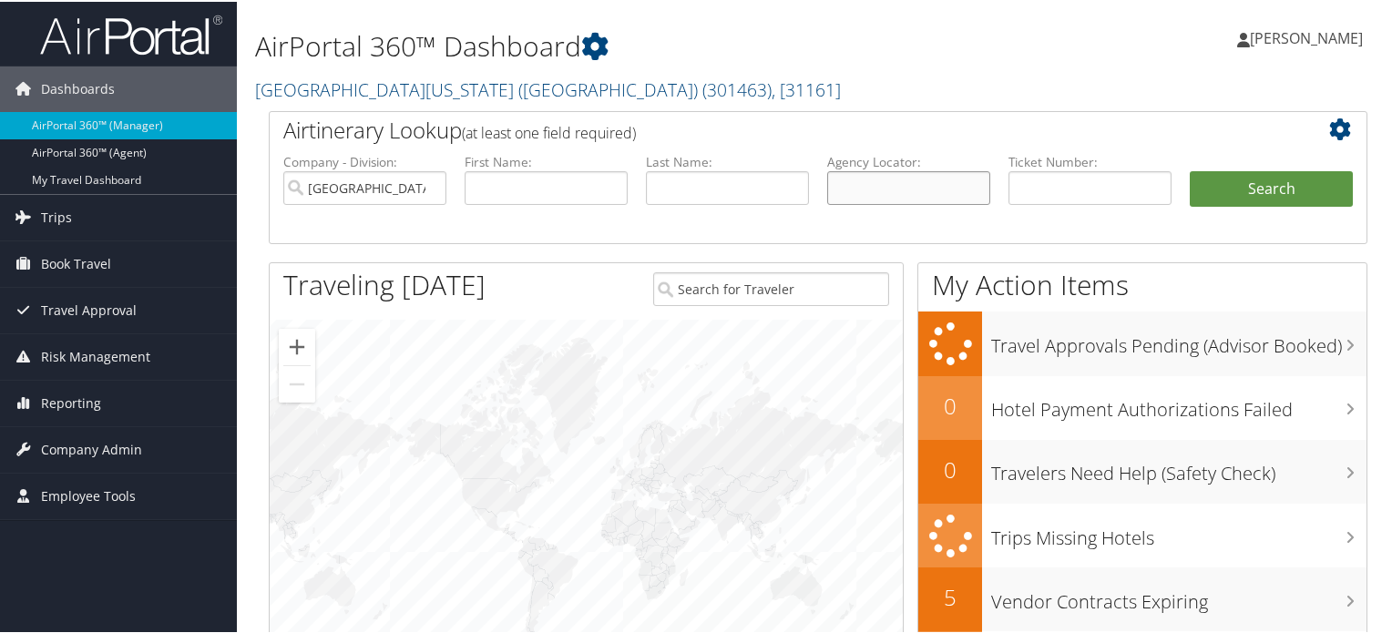
click at [845, 196] on input "text" at bounding box center [908, 186] width 163 height 34
paste input "D18FY3"
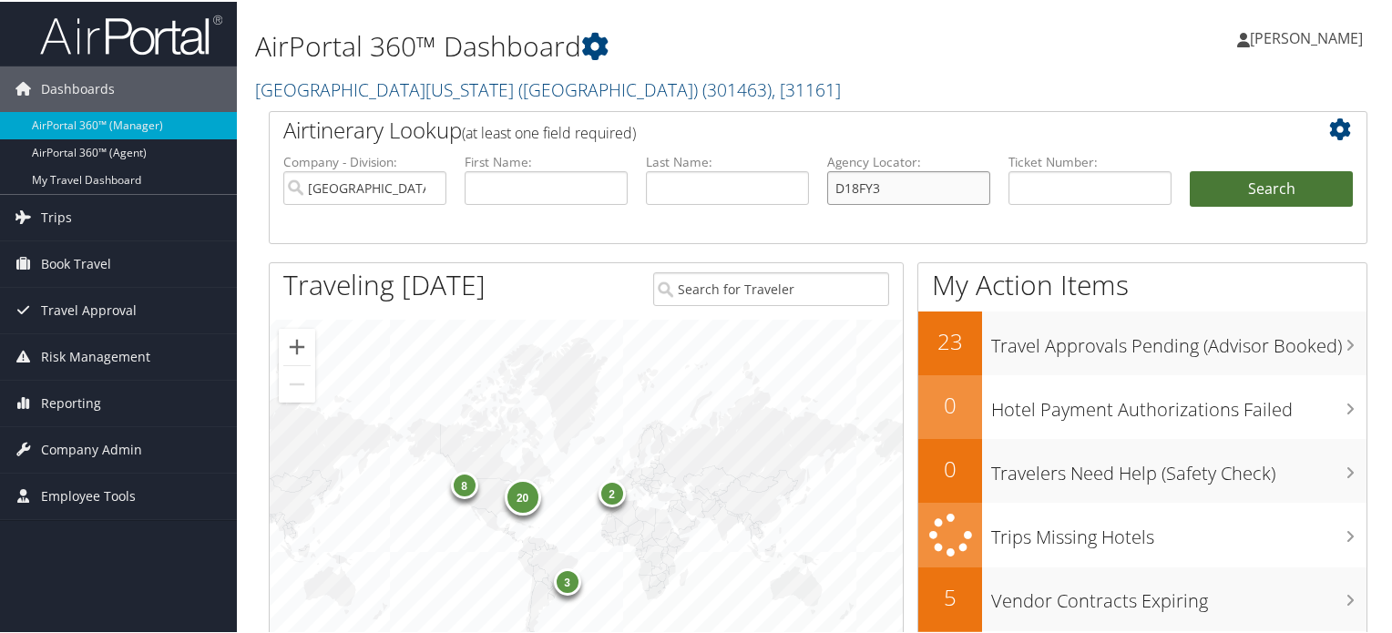
type input "D18FY3"
click at [1249, 185] on button "Search" at bounding box center [1271, 187] width 163 height 36
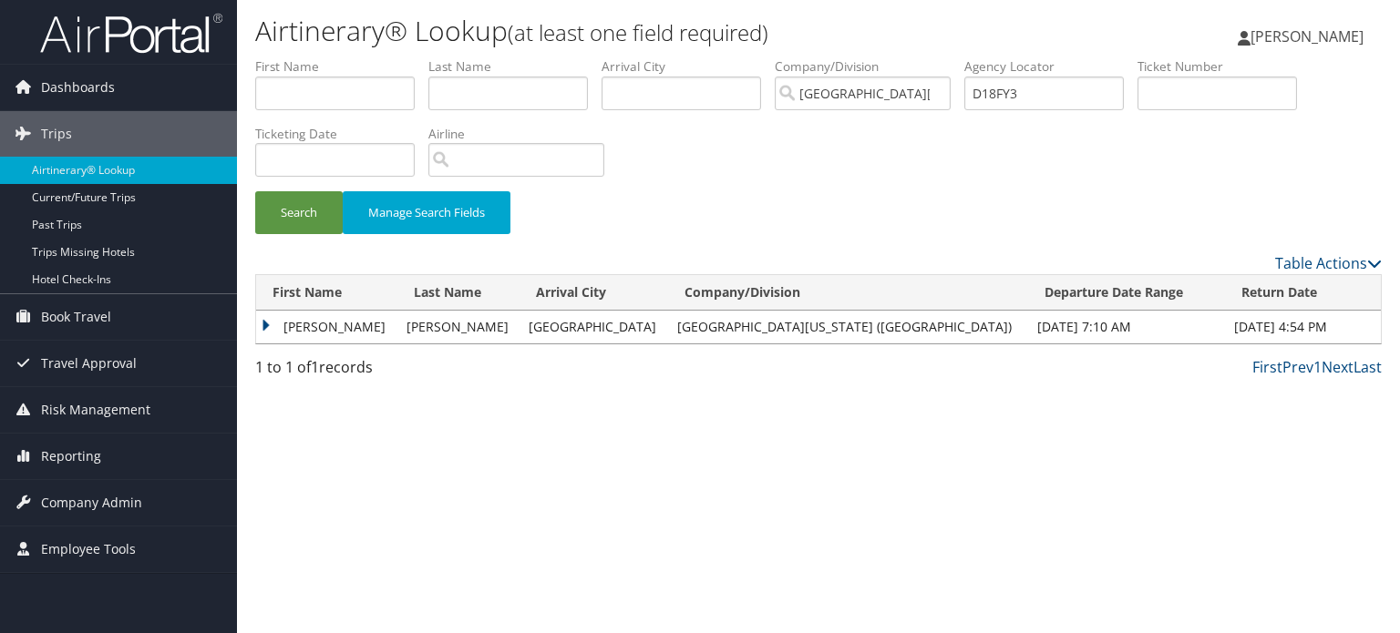
click at [266, 327] on td "[PERSON_NAME]" at bounding box center [326, 327] width 141 height 33
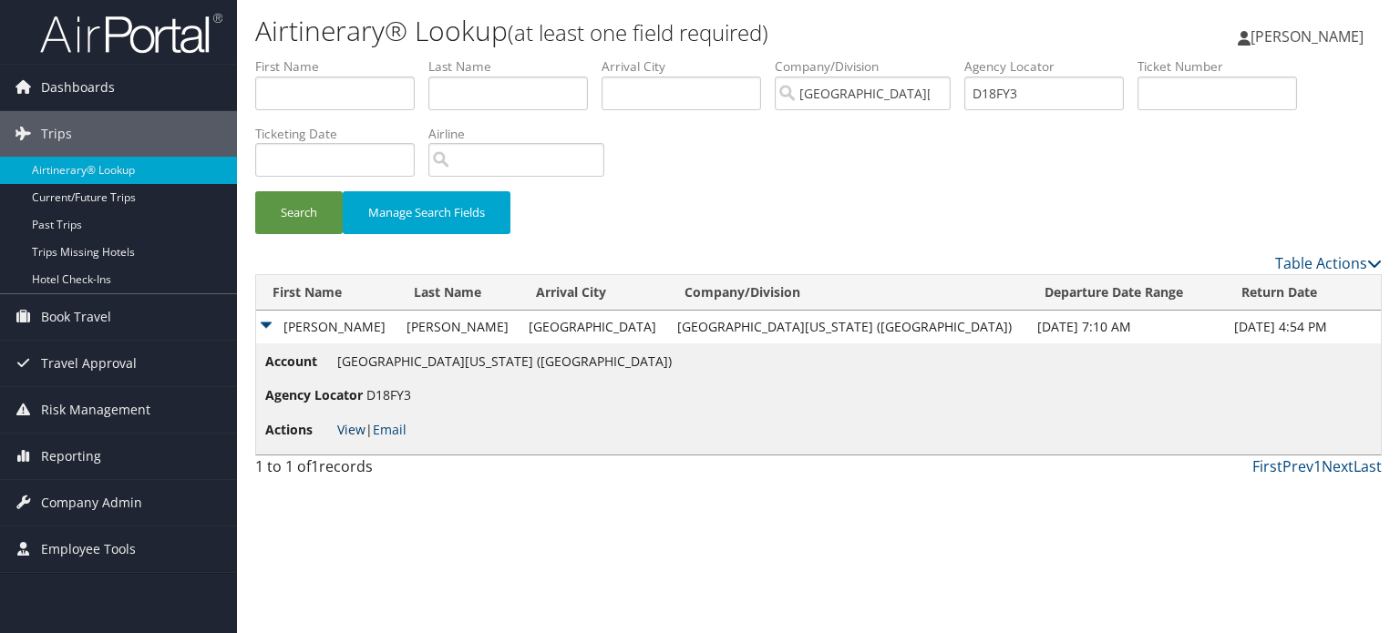
click at [353, 427] on link "View" at bounding box center [351, 429] width 28 height 17
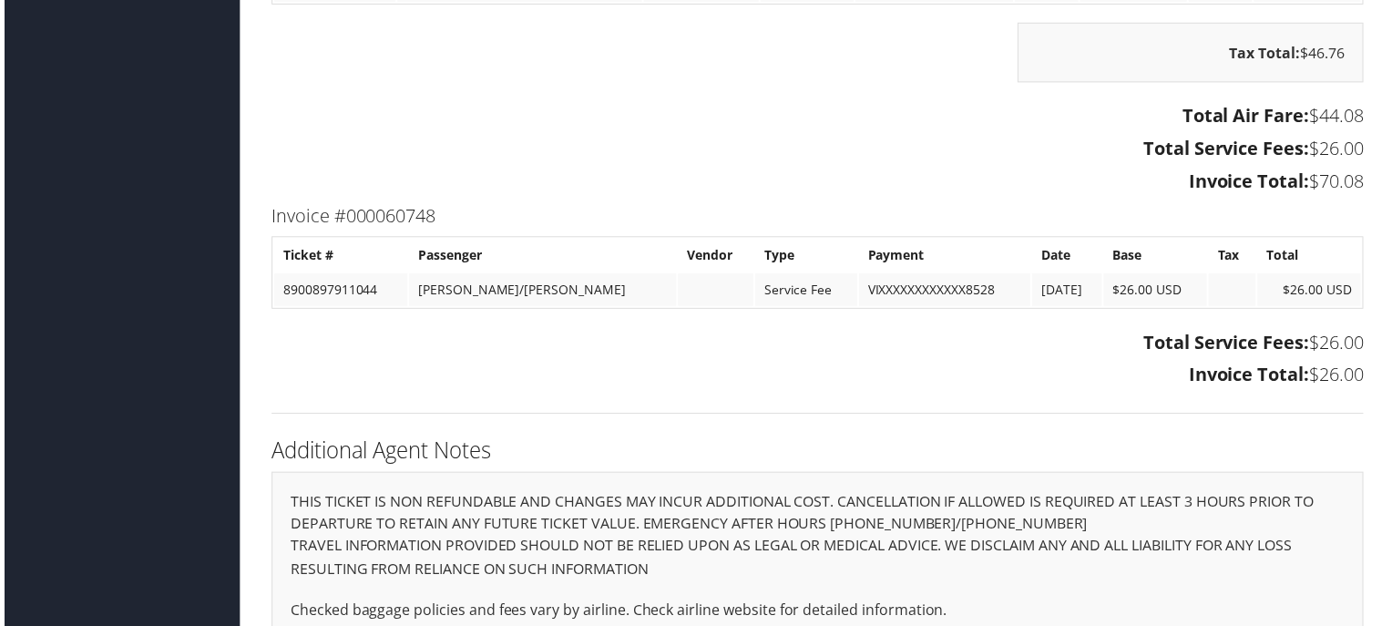
scroll to position [2521, 0]
